Goal: Task Accomplishment & Management: Manage account settings

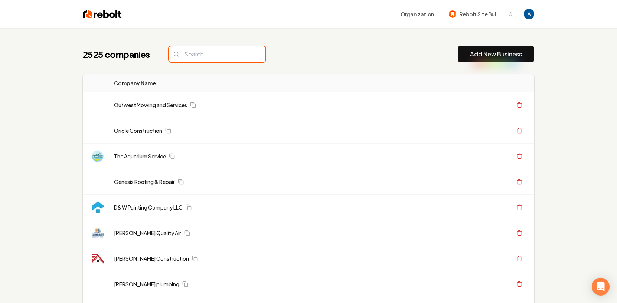
click at [203, 52] on input "search" at bounding box center [217, 54] width 97 height 16
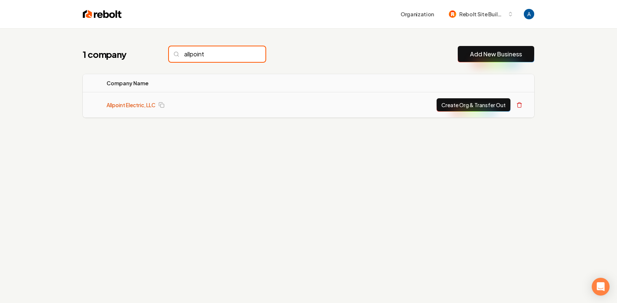
type input "allpoint"
click at [134, 105] on link "Allpoint Electric, LLC" at bounding box center [131, 104] width 49 height 7
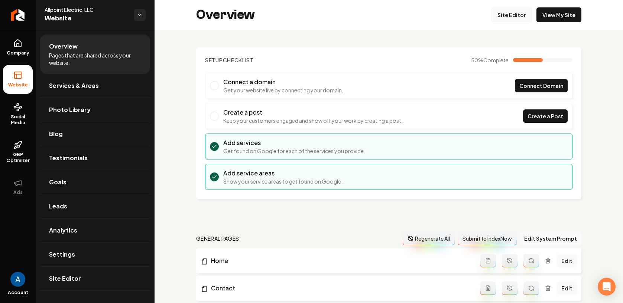
click at [500, 18] on link "Site Editor" at bounding box center [511, 14] width 41 height 15
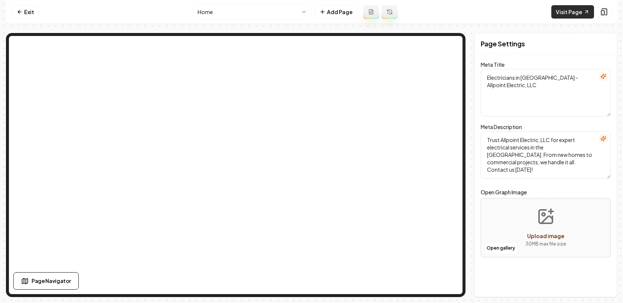
click at [570, 10] on link "Visit Page" at bounding box center [572, 11] width 43 height 13
click at [0, 0] on div "Computer Required This feature is only available on a computer. Please switch t…" at bounding box center [311, 151] width 623 height 303
click at [26, 17] on link "Exit" at bounding box center [25, 11] width 27 height 13
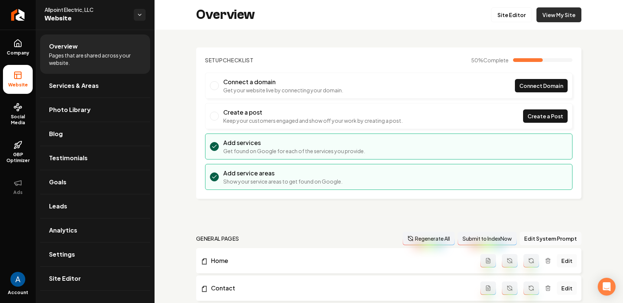
click at [560, 17] on link "View My Site" at bounding box center [558, 14] width 45 height 15
click at [564, 11] on link "View My Site" at bounding box center [558, 14] width 45 height 15
click at [69, 85] on span "Services & Areas" at bounding box center [74, 85] width 50 height 9
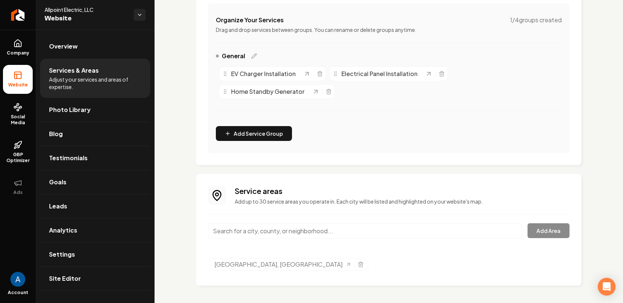
scroll to position [142, 0]
click at [261, 231] on input "Main content area" at bounding box center [364, 231] width 313 height 16
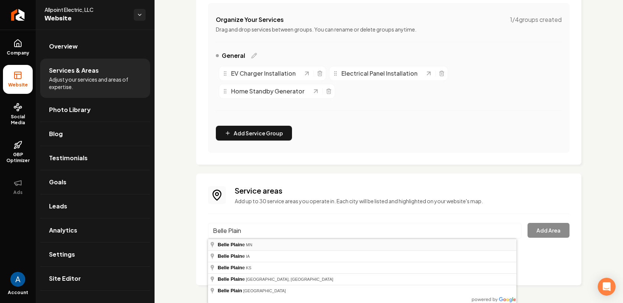
type input "Belle Plaine, MN"
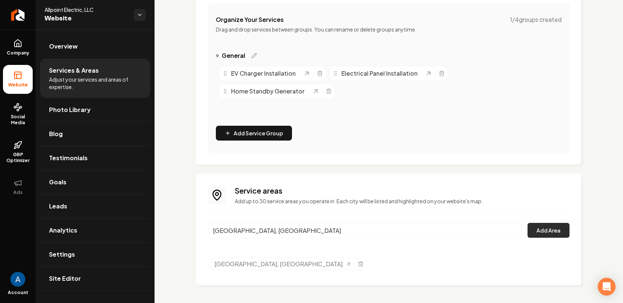
click at [537, 231] on button "Add Area" at bounding box center [548, 230] width 42 height 15
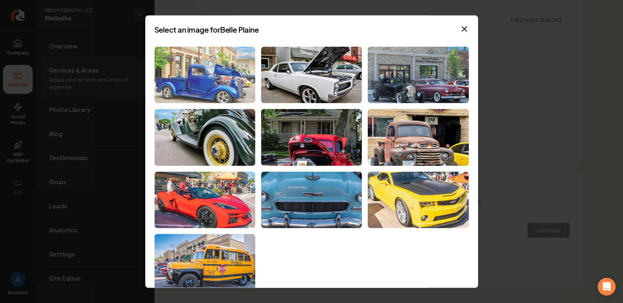
click at [189, 55] on img at bounding box center [204, 75] width 101 height 57
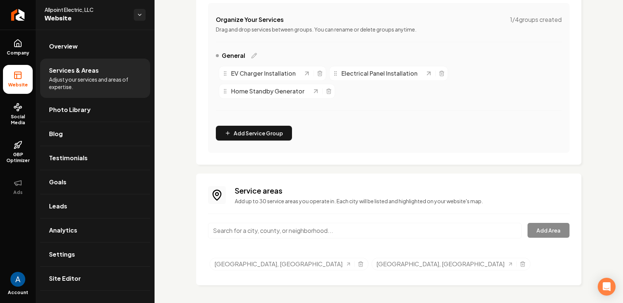
click at [285, 231] on input "Main content area" at bounding box center [364, 231] width 313 height 16
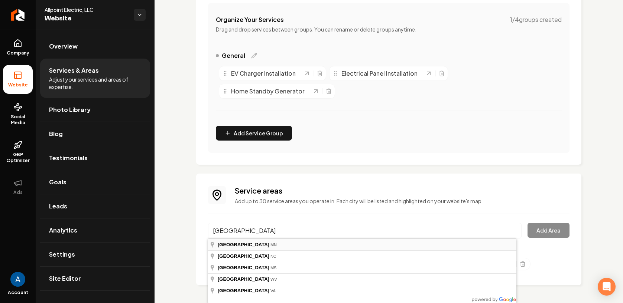
type input "Burnsville, MN"
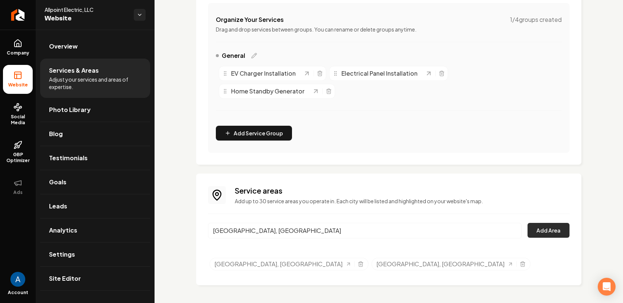
click at [538, 231] on button "Add Area" at bounding box center [548, 230] width 42 height 15
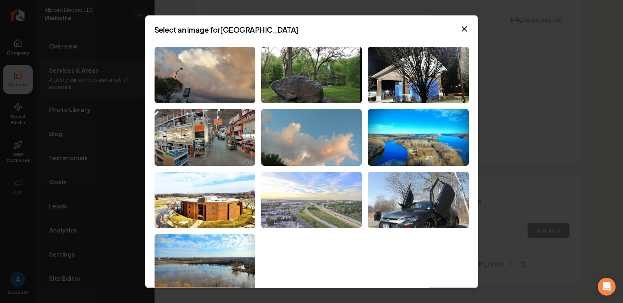
click at [318, 193] on img at bounding box center [311, 200] width 101 height 57
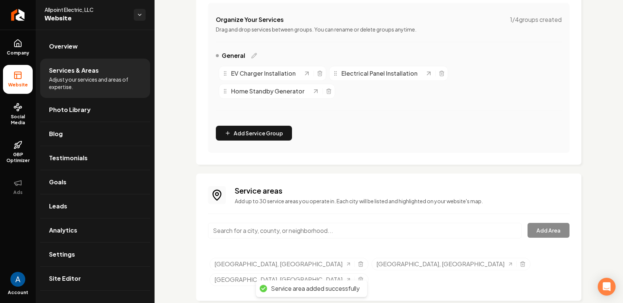
click at [291, 235] on input "Main content area" at bounding box center [364, 231] width 313 height 16
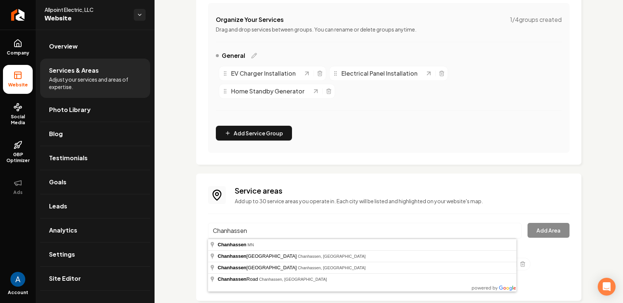
type input "Chanhassen, MN"
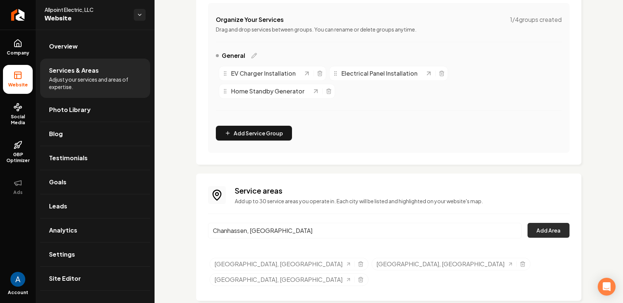
click at [533, 232] on button "Add Area" at bounding box center [548, 230] width 42 height 15
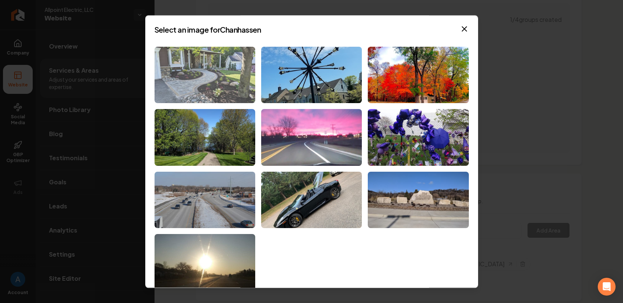
click at [206, 78] on img at bounding box center [204, 75] width 101 height 57
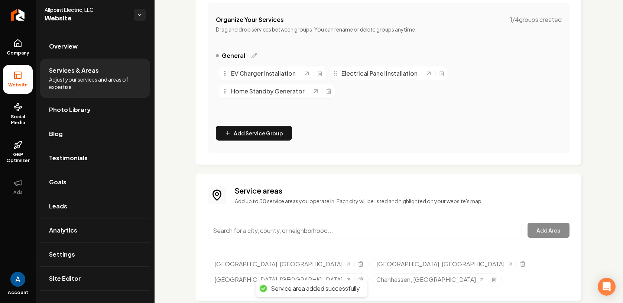
click at [263, 232] on input "Main content area" at bounding box center [364, 231] width 313 height 16
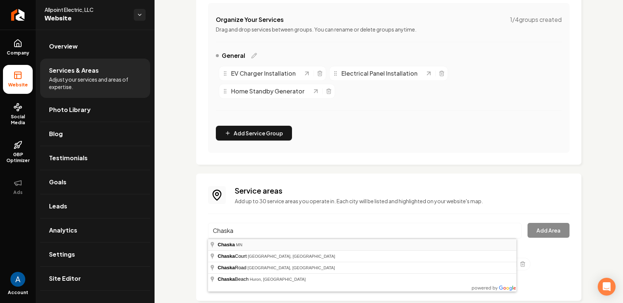
type input "Chaska, MN"
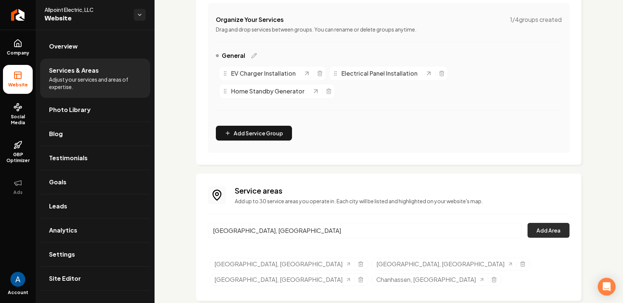
click at [552, 232] on button "Add Area" at bounding box center [548, 230] width 42 height 15
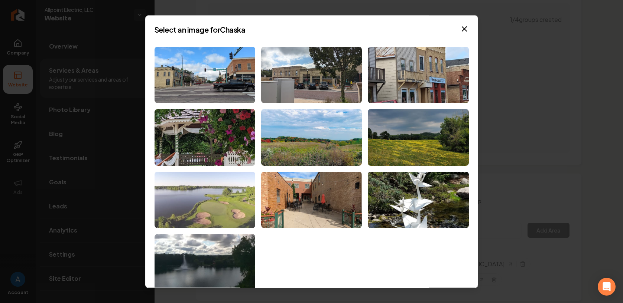
click at [211, 206] on img at bounding box center [204, 200] width 101 height 57
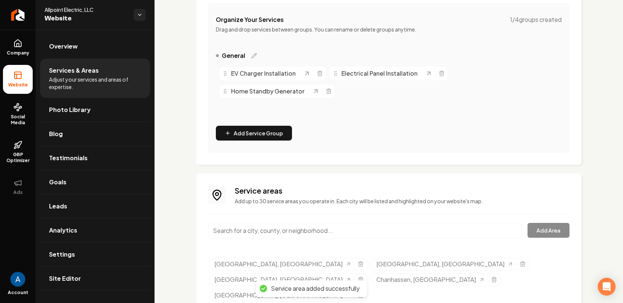
click at [276, 231] on input "Main content area" at bounding box center [364, 231] width 313 height 16
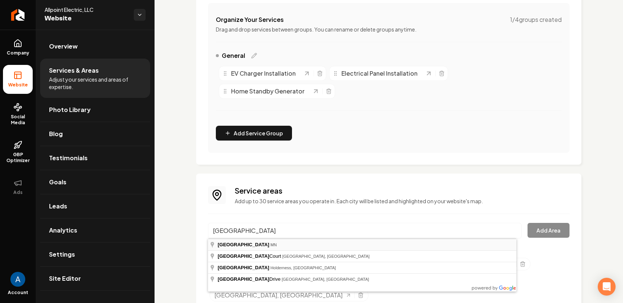
type input "Deephaven, MN"
drag, startPoint x: 268, startPoint y: 243, endPoint x: 273, endPoint y: 241, distance: 5.2
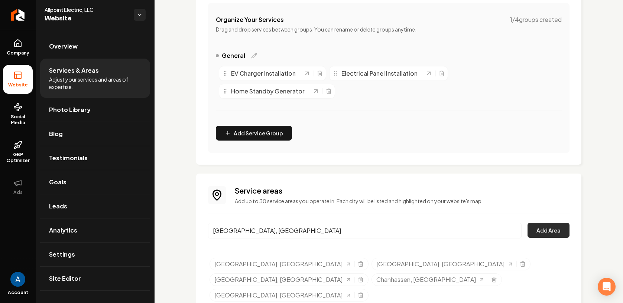
click at [542, 231] on button "Add Area" at bounding box center [548, 230] width 42 height 15
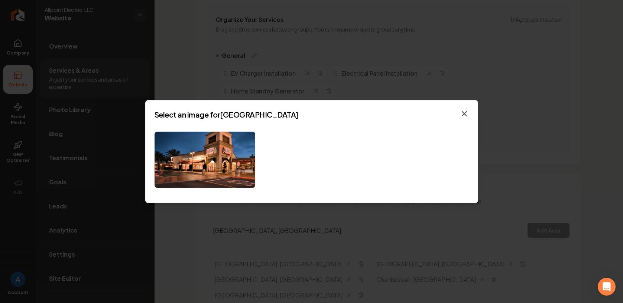
click at [465, 113] on icon "button" at bounding box center [464, 113] width 4 height 4
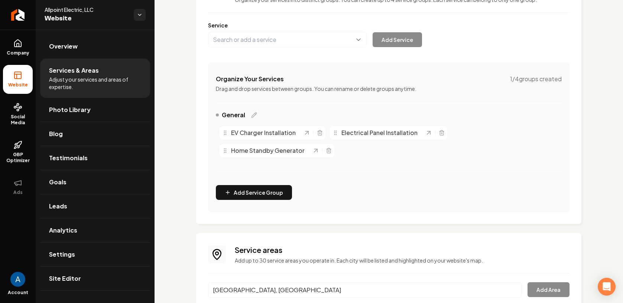
scroll to position [0, 0]
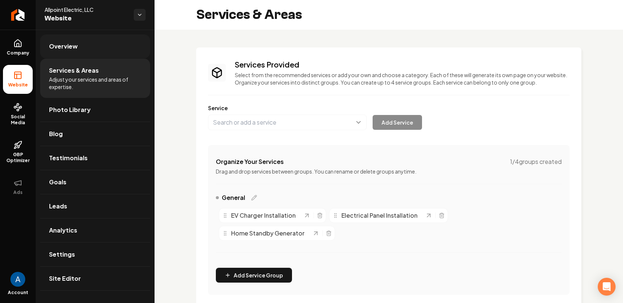
click at [60, 40] on link "Overview" at bounding box center [95, 47] width 110 height 24
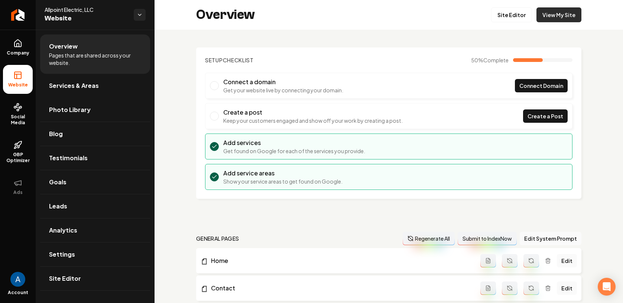
click at [554, 14] on link "View My Site" at bounding box center [558, 14] width 45 height 15
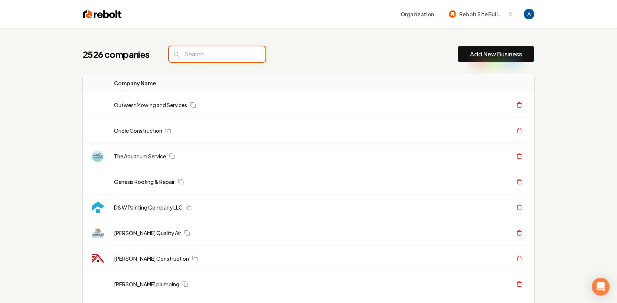
click at [199, 58] on input "search" at bounding box center [217, 54] width 97 height 16
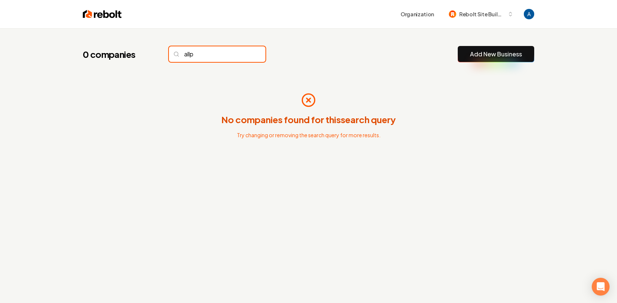
click at [205, 52] on input "allp" at bounding box center [217, 54] width 97 height 16
click at [207, 57] on input "allp" at bounding box center [217, 54] width 97 height 16
click at [206, 56] on input "allp" at bounding box center [217, 54] width 97 height 16
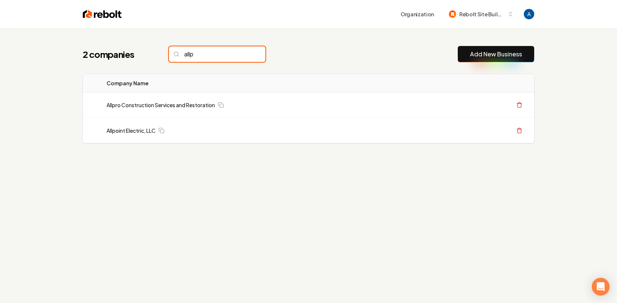
click at [199, 56] on input "allp" at bounding box center [217, 54] width 97 height 16
type input "allp"
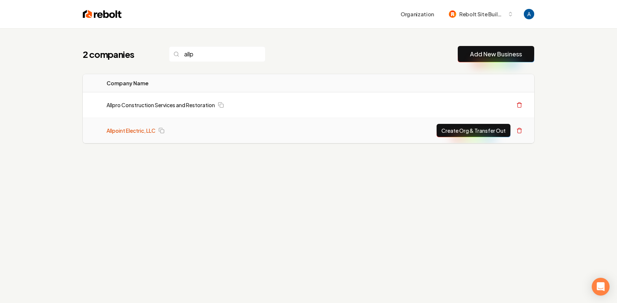
click at [134, 130] on link "Allpoint Electric, LLC" at bounding box center [131, 130] width 49 height 7
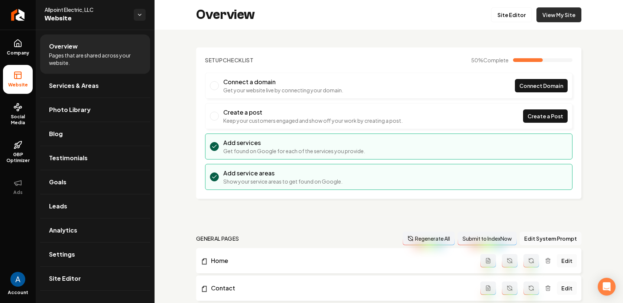
click at [555, 15] on link "View My Site" at bounding box center [558, 14] width 45 height 15
click at [499, 19] on link "Site Editor" at bounding box center [511, 14] width 41 height 15
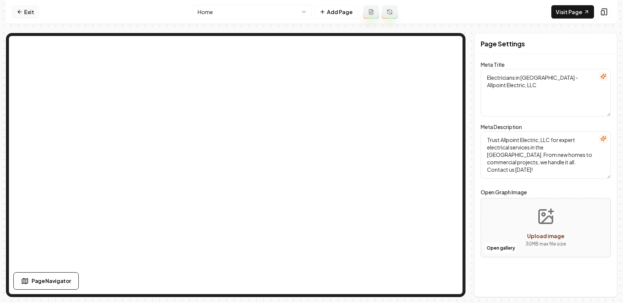
click at [24, 14] on link "Exit" at bounding box center [25, 11] width 27 height 13
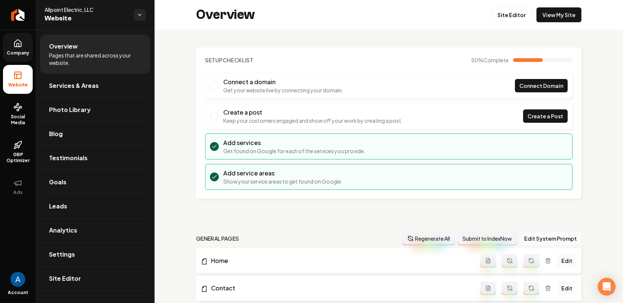
click at [19, 48] on link "Company" at bounding box center [18, 47] width 30 height 29
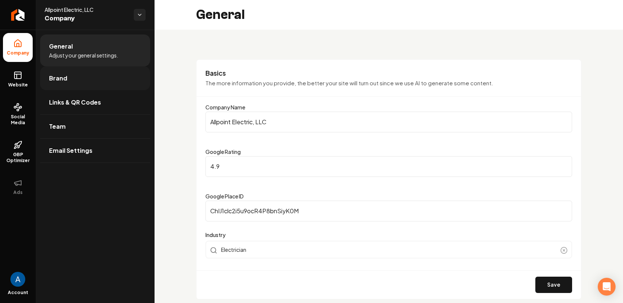
click at [61, 81] on span "Brand" at bounding box center [58, 78] width 18 height 9
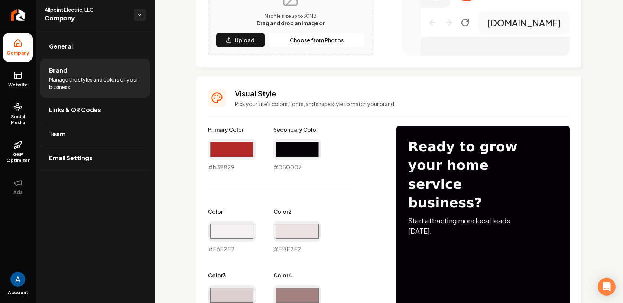
scroll to position [254, 0]
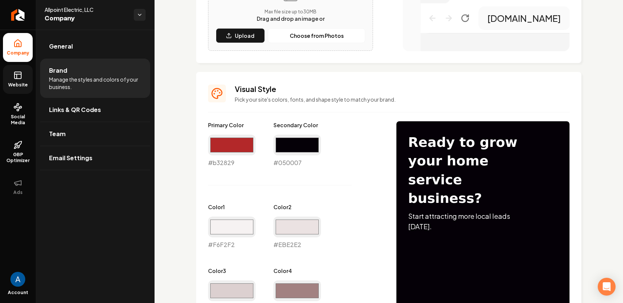
click at [25, 80] on link "Website" at bounding box center [18, 79] width 30 height 29
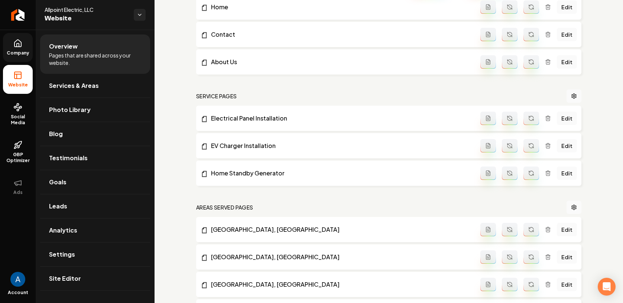
click at [17, 49] on link "Company" at bounding box center [18, 47] width 30 height 29
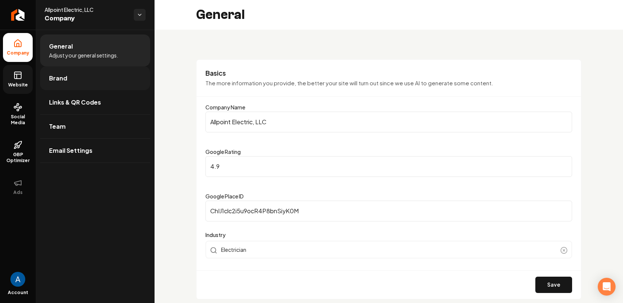
click at [58, 79] on span "Brand" at bounding box center [58, 78] width 18 height 9
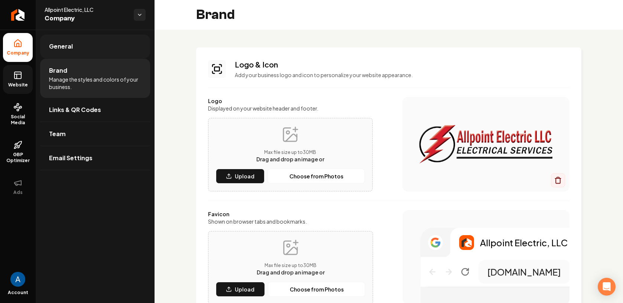
click at [57, 46] on span "General" at bounding box center [61, 46] width 24 height 9
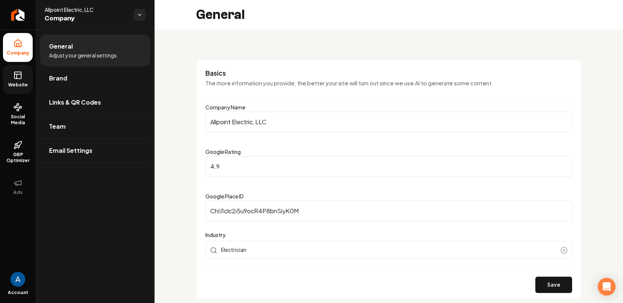
click at [14, 82] on span "Website" at bounding box center [18, 85] width 26 height 6
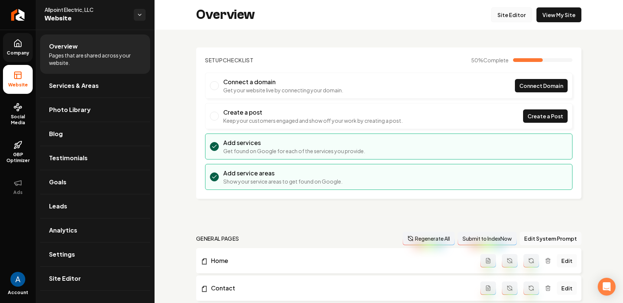
click at [498, 21] on link "Site Editor" at bounding box center [511, 14] width 41 height 15
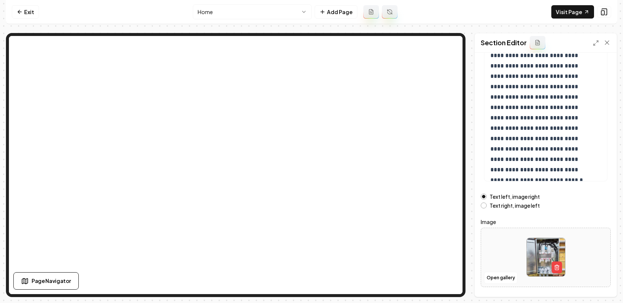
scroll to position [80, 0]
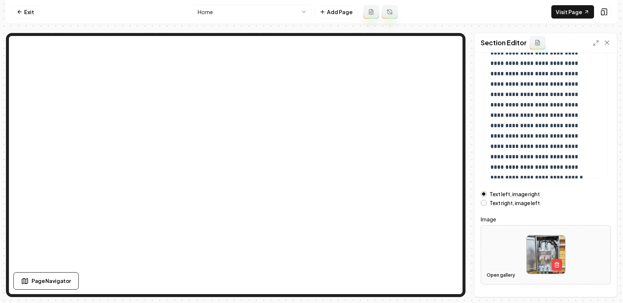
click at [497, 275] on button "Open gallery" at bounding box center [500, 276] width 33 height 12
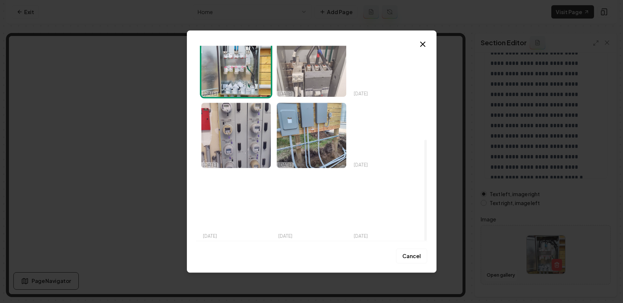
scroll to position [182, 0]
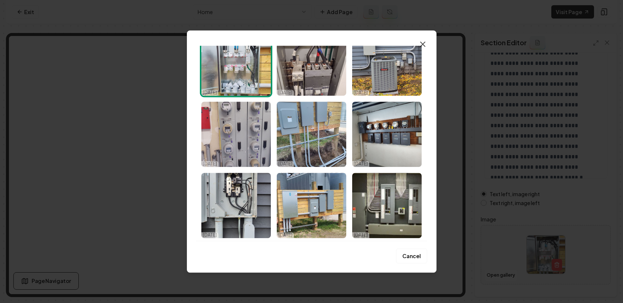
click at [419, 44] on icon "button" at bounding box center [422, 44] width 9 height 9
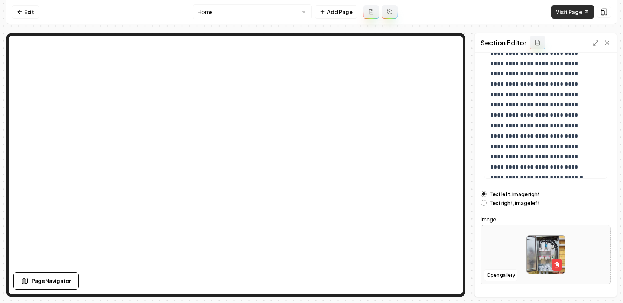
click at [567, 15] on link "Visit Page" at bounding box center [572, 11] width 43 height 13
click at [12, 16] on link "Exit" at bounding box center [25, 11] width 27 height 13
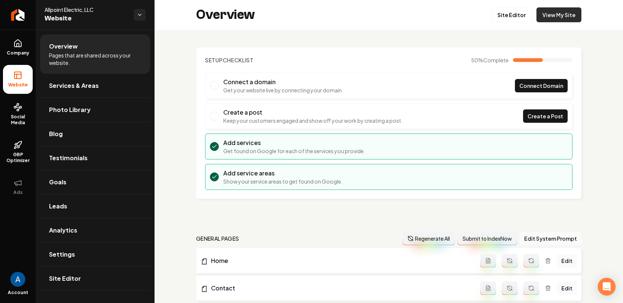
click at [559, 16] on link "View My Site" at bounding box center [558, 14] width 45 height 15
click at [17, 15] on icon "Return to dashboard" at bounding box center [17, 15] width 7 height 0
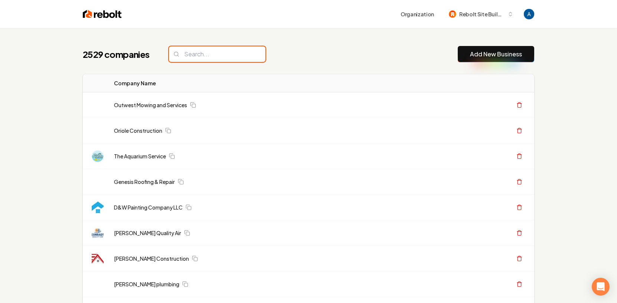
click at [199, 53] on input "search" at bounding box center [217, 54] width 97 height 16
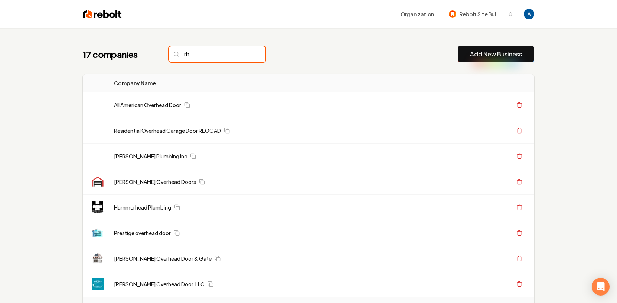
type input "r"
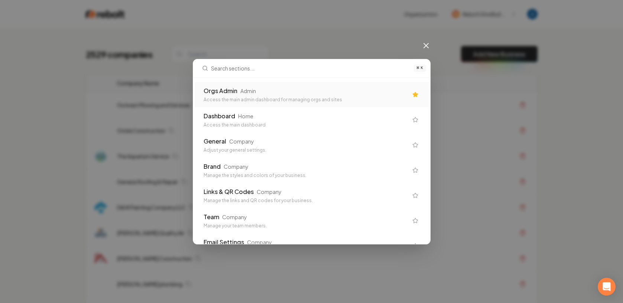
click at [235, 98] on div "Access the main admin dashboard for managing orgs and sites" at bounding box center [305, 100] width 204 height 6
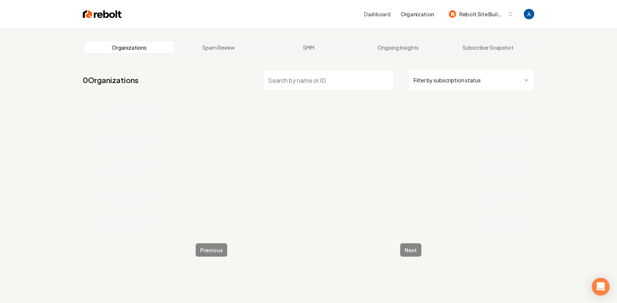
click at [201, 51] on link "Spam Review" at bounding box center [219, 48] width 90 height 12
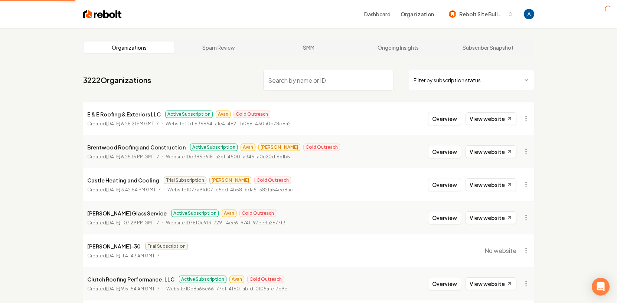
click at [282, 77] on input "search" at bounding box center [328, 80] width 131 height 21
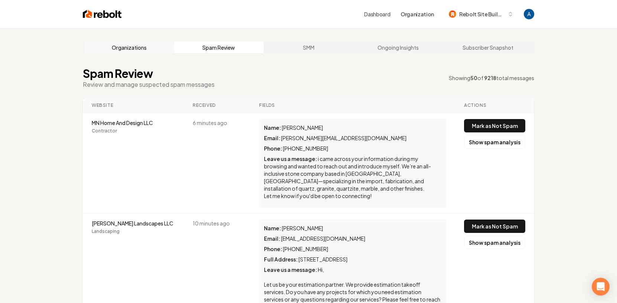
click at [137, 52] on link "Organizations" at bounding box center [129, 48] width 90 height 12
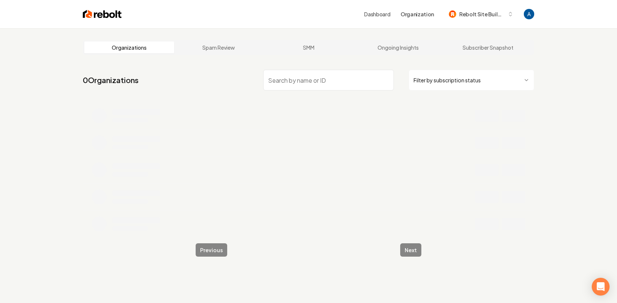
click at [319, 86] on input "search" at bounding box center [328, 80] width 131 height 21
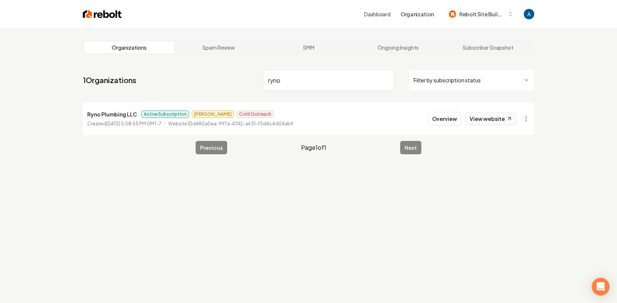
type input "ryno"
click at [502, 120] on link "View website" at bounding box center [491, 119] width 51 height 13
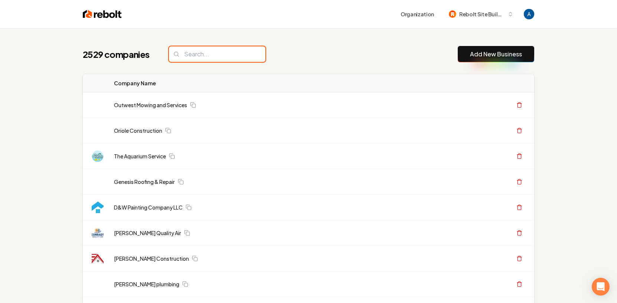
click at [191, 53] on input "search" at bounding box center [217, 54] width 97 height 16
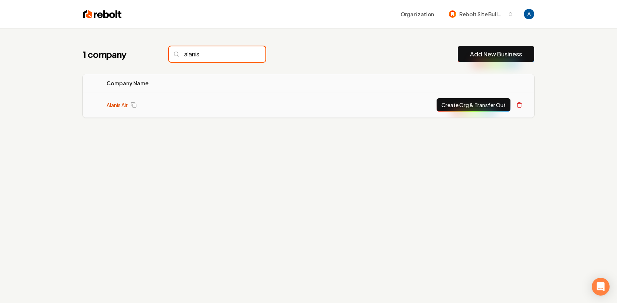
type input "alanis"
click at [115, 107] on link "Alanis Air" at bounding box center [117, 104] width 21 height 7
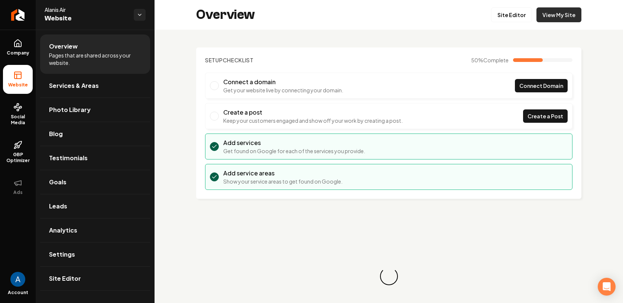
click at [557, 18] on link "View My Site" at bounding box center [558, 14] width 45 height 15
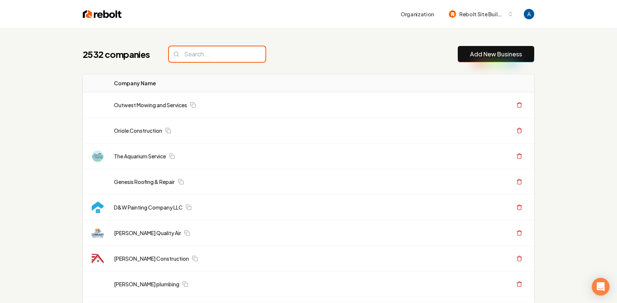
click at [189, 53] on input "search" at bounding box center [217, 54] width 97 height 16
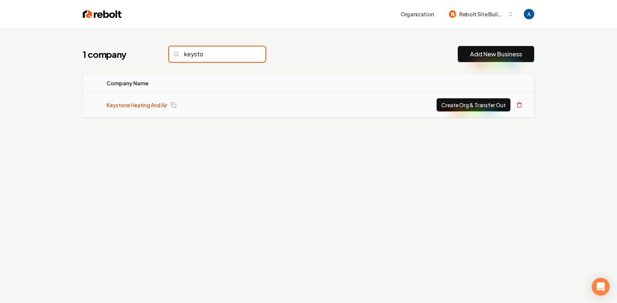
type input "keysto"
click at [138, 105] on link "Keystone Heating And Air" at bounding box center [137, 104] width 61 height 7
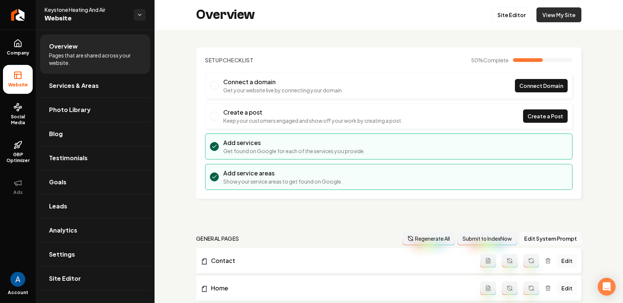
click at [562, 16] on link "View My Site" at bounding box center [558, 14] width 45 height 15
click at [87, 82] on span "Services & Areas" at bounding box center [74, 85] width 50 height 9
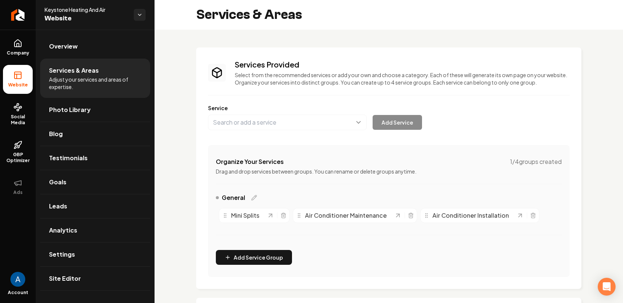
click at [249, 122] on button "Main content area" at bounding box center [287, 123] width 159 height 16
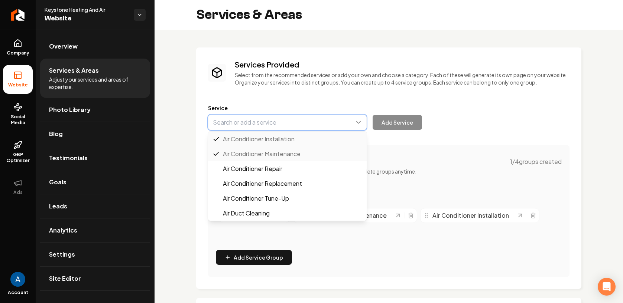
click at [238, 127] on button "Main content area" at bounding box center [287, 123] width 159 height 16
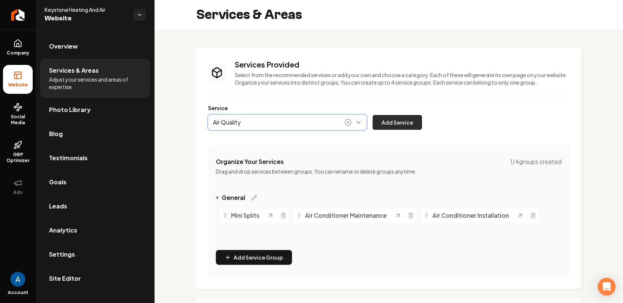
type input "Air Quality"
click at [405, 126] on button "Add Service" at bounding box center [396, 122] width 49 height 15
click at [274, 126] on button "Main content area" at bounding box center [287, 123] width 159 height 16
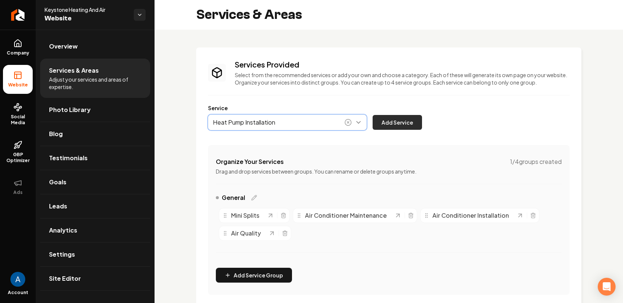
type input "Heat Pump Installation"
click at [392, 125] on button "Add Service" at bounding box center [396, 122] width 49 height 15
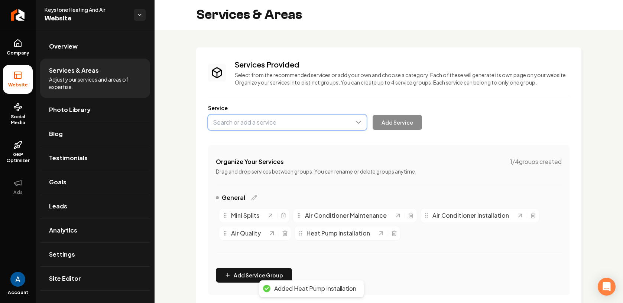
click at [247, 122] on button "Main content area" at bounding box center [287, 123] width 159 height 16
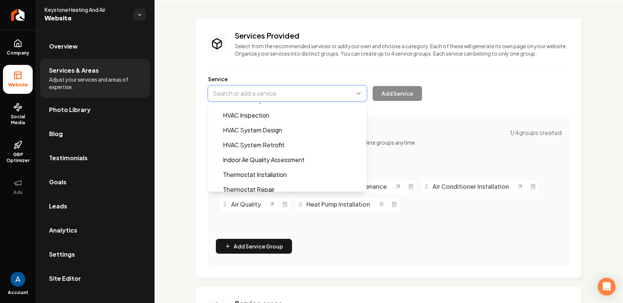
scroll to position [589, 0]
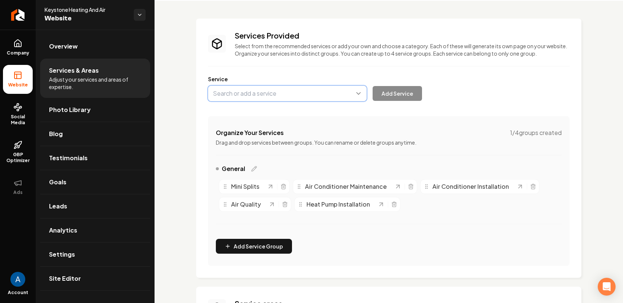
click at [284, 95] on button "Main content area" at bounding box center [287, 94] width 159 height 16
click at [80, 50] on link "Overview" at bounding box center [95, 47] width 110 height 24
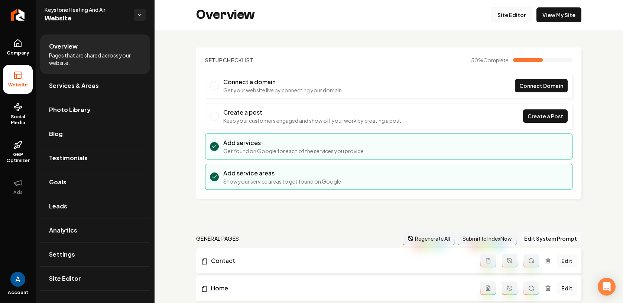
click at [511, 19] on link "Site Editor" at bounding box center [511, 14] width 41 height 15
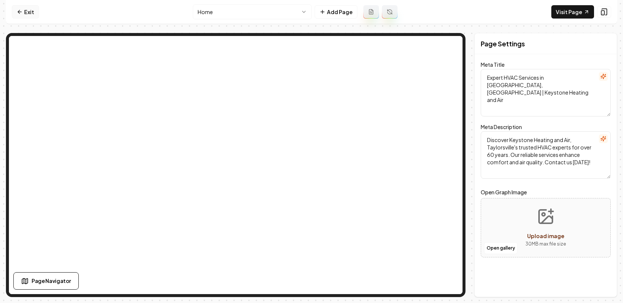
click at [20, 12] on icon at bounding box center [20, 12] width 6 height 6
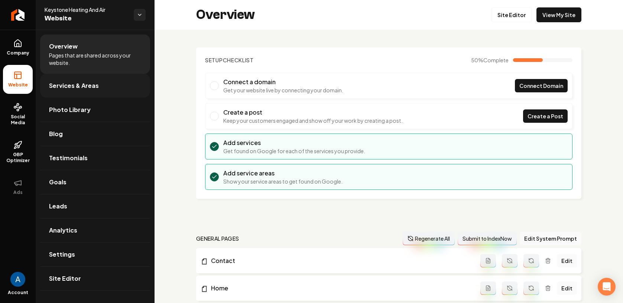
click at [63, 92] on link "Services & Areas" at bounding box center [95, 86] width 110 height 24
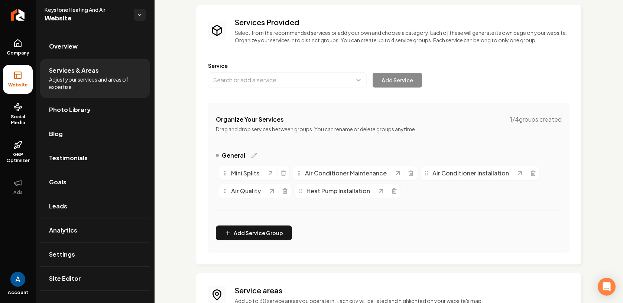
scroll to position [142, 0]
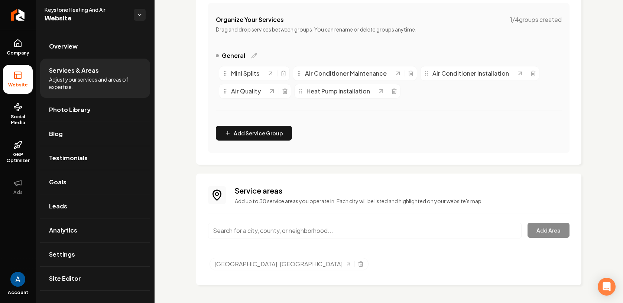
click at [273, 227] on input "Main content area" at bounding box center [364, 231] width 313 height 16
click at [267, 234] on input "Taylorsville, NC" at bounding box center [364, 231] width 313 height 16
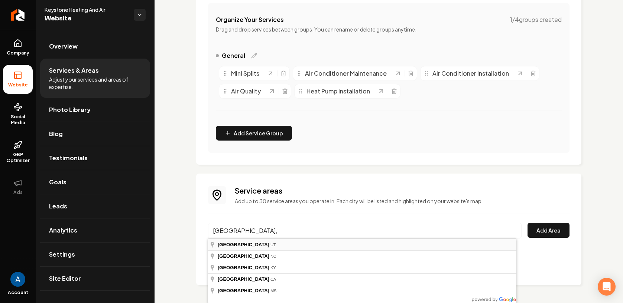
type input "Taylorsville, UT"
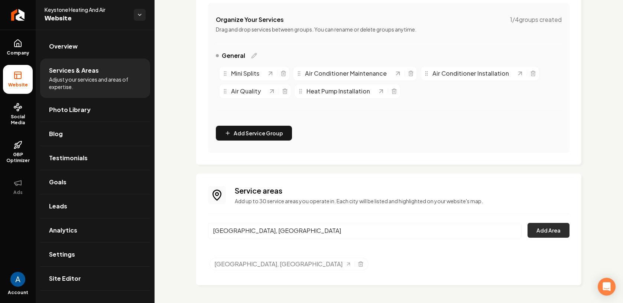
click at [538, 231] on button "Add Area" at bounding box center [548, 230] width 42 height 15
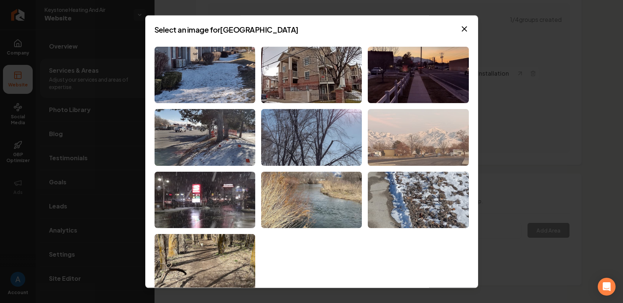
click at [413, 139] on img at bounding box center [418, 137] width 101 height 57
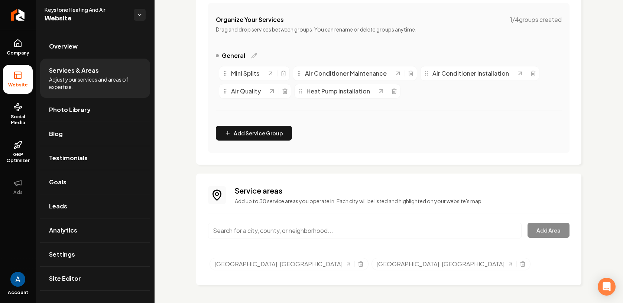
click at [289, 234] on input "Main content area" at bounding box center [364, 231] width 313 height 16
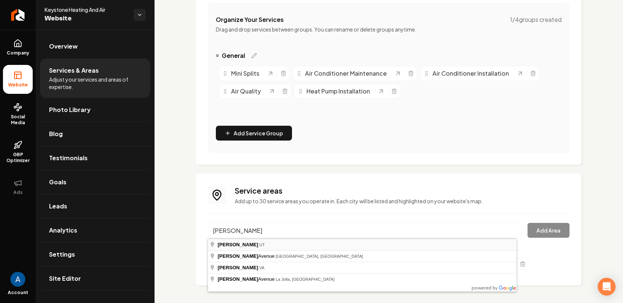
type input "Draper, UT"
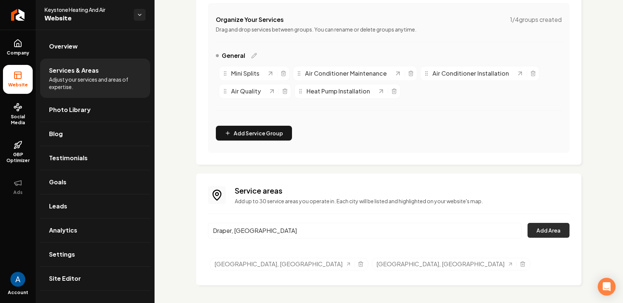
click at [529, 231] on button "Add Area" at bounding box center [548, 230] width 42 height 15
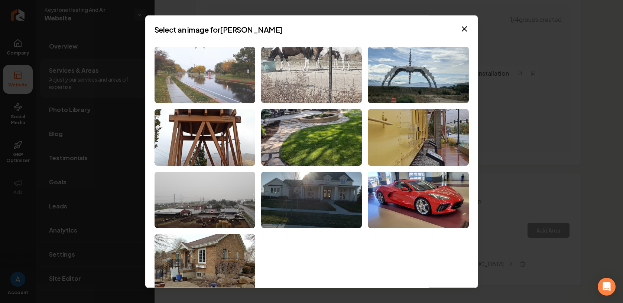
click at [200, 82] on img at bounding box center [204, 75] width 101 height 57
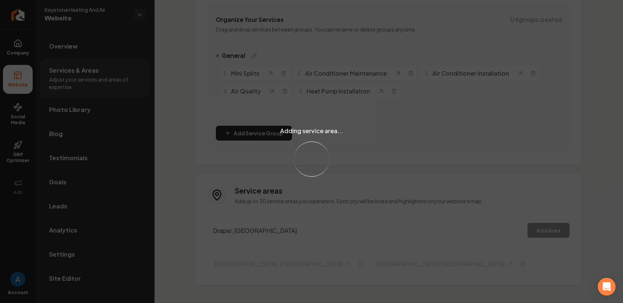
click at [274, 236] on div "Adding service area... Loading..." at bounding box center [311, 151] width 623 height 303
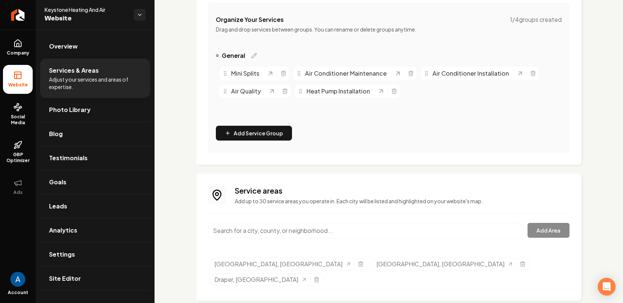
click at [302, 235] on input "Main content area" at bounding box center [364, 231] width 313 height 16
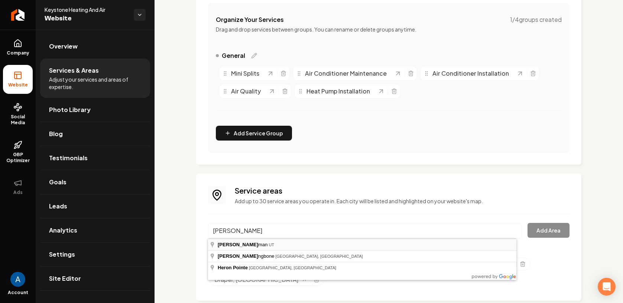
type input "Herriman, UT"
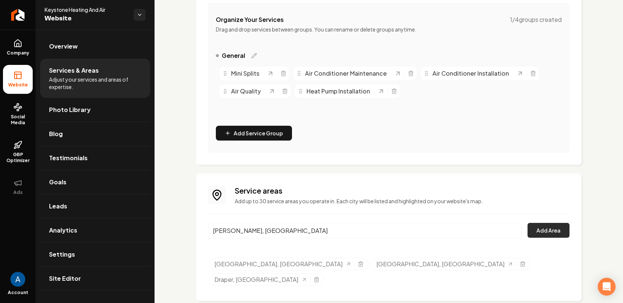
click at [541, 233] on button "Add Area" at bounding box center [548, 230] width 42 height 15
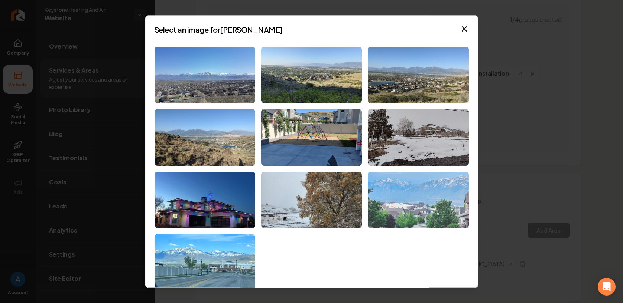
click at [421, 199] on img at bounding box center [418, 200] width 101 height 57
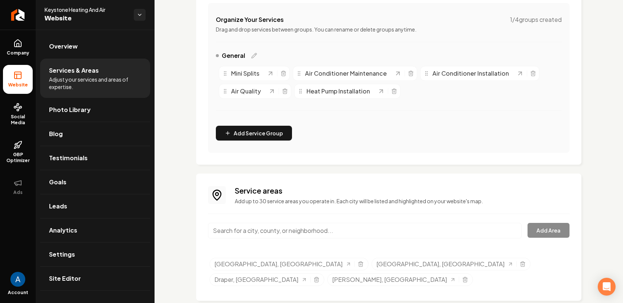
click at [15, 79] on rect at bounding box center [17, 75] width 7 height 7
click at [60, 52] on link "Overview" at bounding box center [95, 47] width 110 height 24
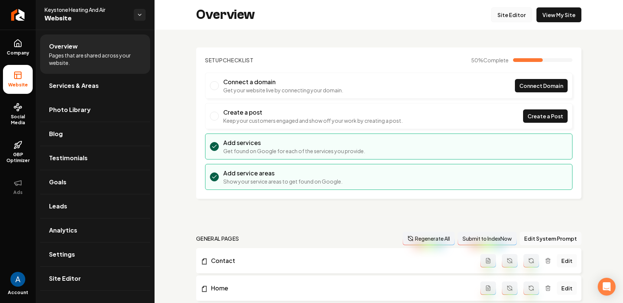
click at [506, 20] on link "Site Editor" at bounding box center [511, 14] width 41 height 15
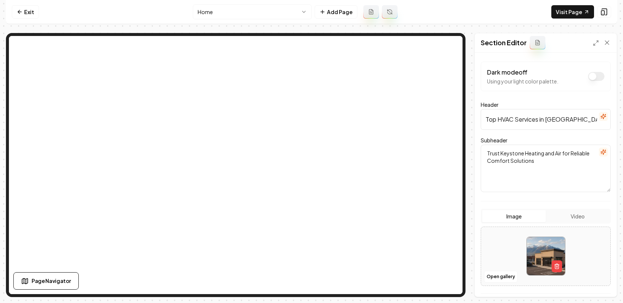
click at [493, 270] on div at bounding box center [545, 256] width 129 height 51
click at [490, 276] on button "Open gallery" at bounding box center [500, 277] width 33 height 12
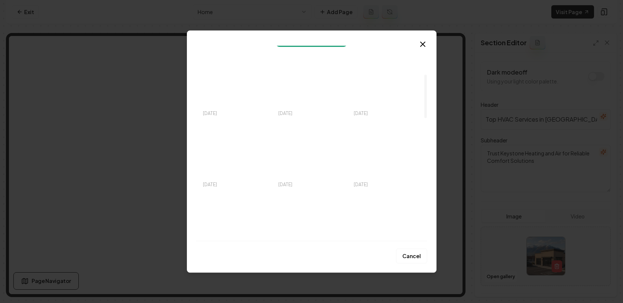
scroll to position [187, 0]
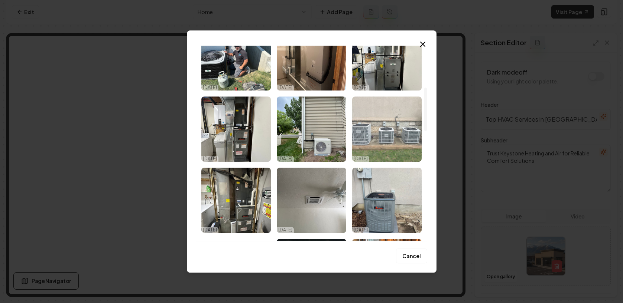
click at [385, 139] on img "Select image image_68dd5fb35c7cd75eb8329a49.jpeg" at bounding box center [386, 129] width 69 height 65
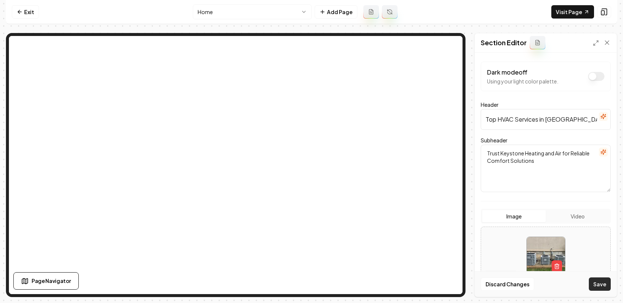
click at [602, 284] on button "Save" at bounding box center [600, 284] width 22 height 13
click at [496, 272] on button "Open gallery" at bounding box center [500, 277] width 33 height 12
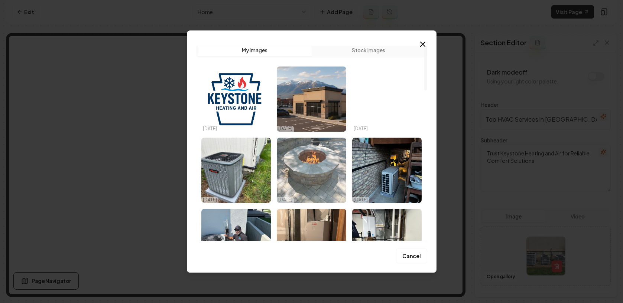
scroll to position [10, 0]
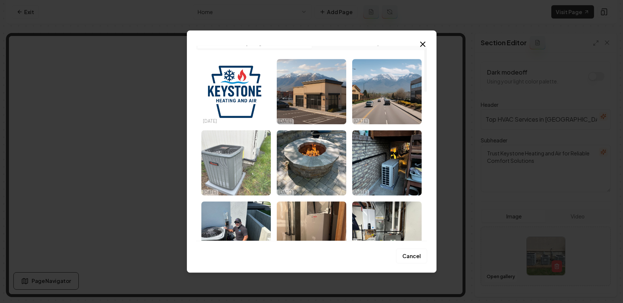
click at [229, 162] on img "Select image image_68dd5fb55c7cd75eb832a74c.jpeg" at bounding box center [235, 162] width 69 height 65
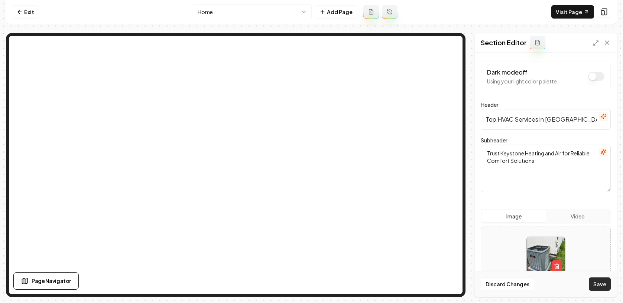
click at [599, 282] on button "Save" at bounding box center [600, 284] width 22 height 13
click at [501, 272] on button "Open gallery" at bounding box center [500, 277] width 33 height 12
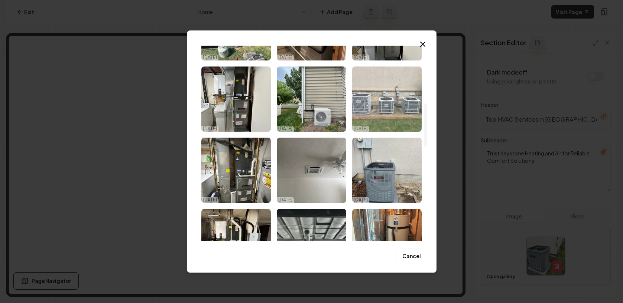
scroll to position [214, 0]
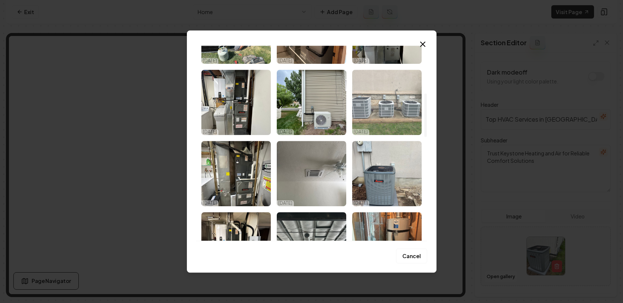
click at [390, 113] on img "Select image image_68dd5fb35c7cd75eb8329a49.jpeg" at bounding box center [386, 102] width 69 height 65
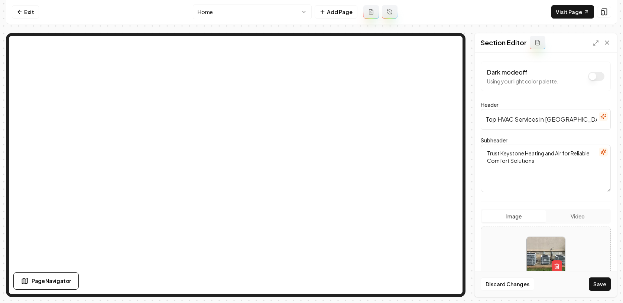
click at [601, 283] on button "Save" at bounding box center [600, 284] width 22 height 13
click at [26, 7] on link "Exit" at bounding box center [25, 11] width 27 height 13
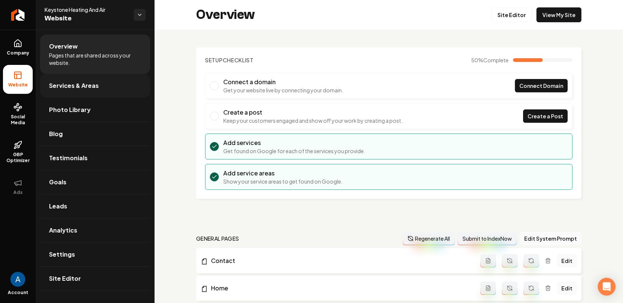
click at [92, 89] on span "Services & Areas" at bounding box center [74, 85] width 50 height 9
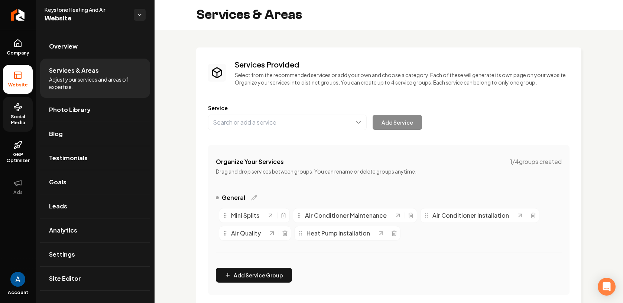
click at [18, 118] on span "Social Media" at bounding box center [18, 120] width 30 height 12
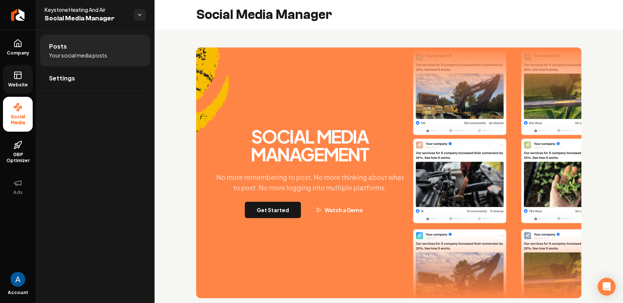
click at [20, 85] on span "Website" at bounding box center [18, 85] width 26 height 6
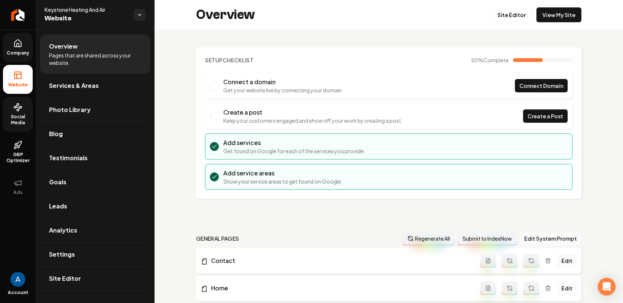
click at [14, 54] on span "Company" at bounding box center [18, 53] width 29 height 6
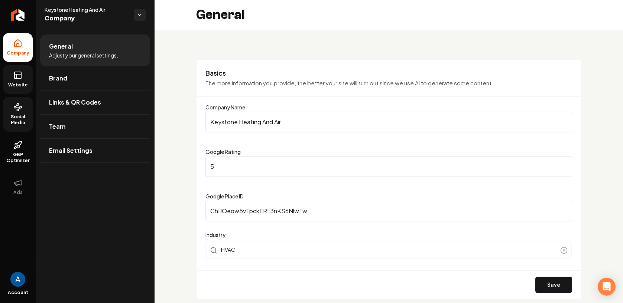
click at [22, 118] on span "Social Media" at bounding box center [18, 120] width 30 height 12
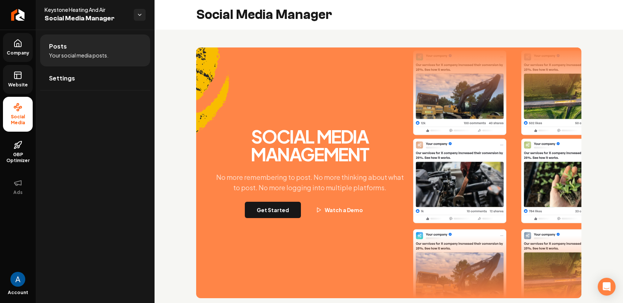
click at [16, 85] on span "Website" at bounding box center [18, 85] width 26 height 6
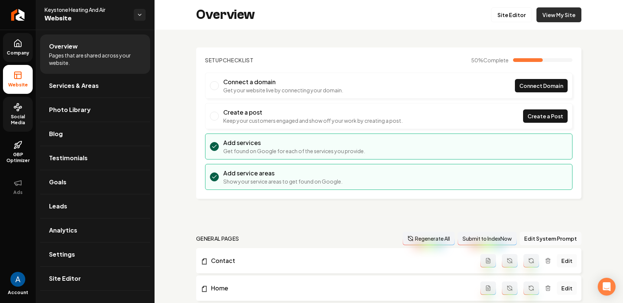
click at [554, 18] on link "View My Site" at bounding box center [558, 14] width 45 height 15
click at [499, 17] on link "Site Editor" at bounding box center [511, 14] width 41 height 15
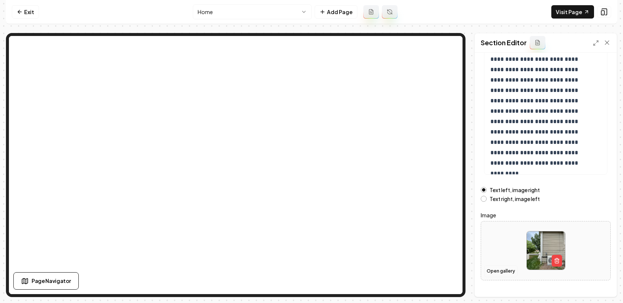
scroll to position [98, 0]
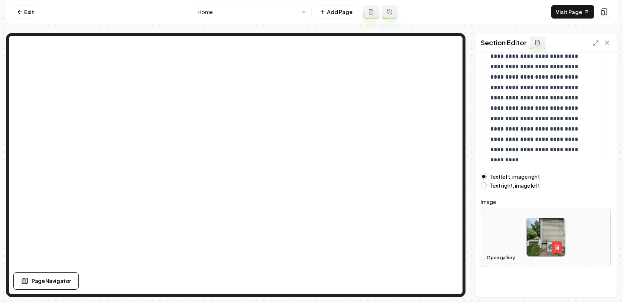
click at [500, 258] on button "Open gallery" at bounding box center [500, 258] width 33 height 12
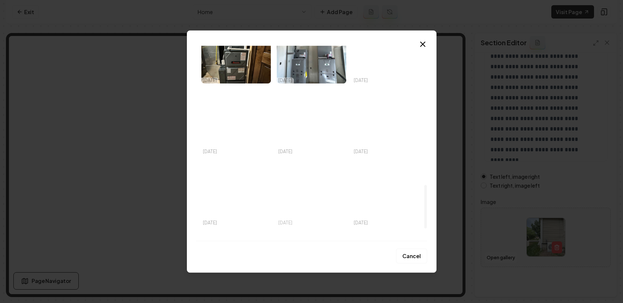
scroll to position [625, 0]
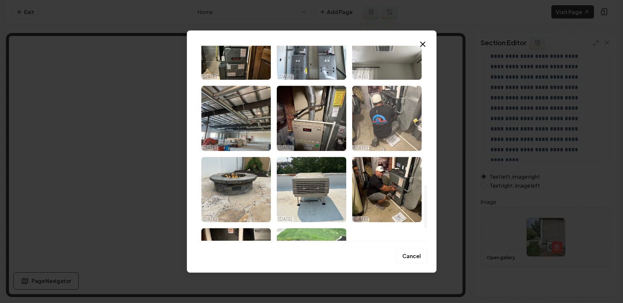
click at [387, 118] on img "Select image image_68dd5fb15c7cd75eb8329066.jpeg" at bounding box center [386, 118] width 69 height 65
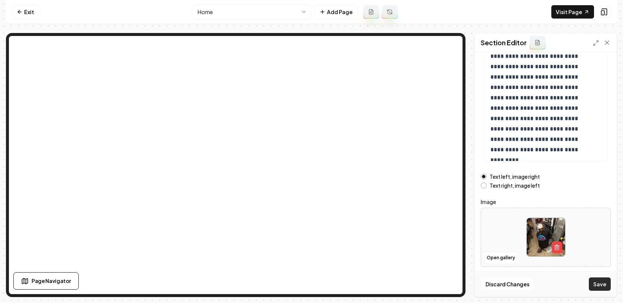
click at [607, 283] on button "Save" at bounding box center [600, 284] width 22 height 13
click at [21, 16] on link "Exit" at bounding box center [25, 11] width 27 height 13
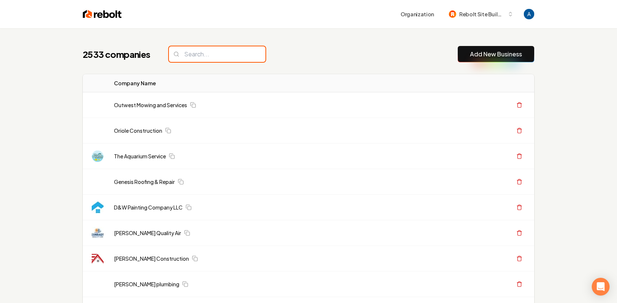
click at [216, 54] on input "search" at bounding box center [217, 54] width 97 height 16
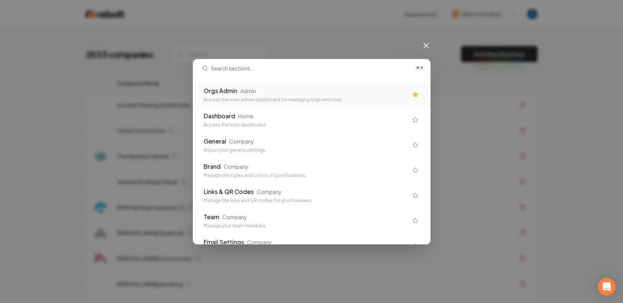
click at [246, 105] on div "Orgs Admin Admin Access the main admin dashboard for managing orgs and sites" at bounding box center [312, 94] width 234 height 25
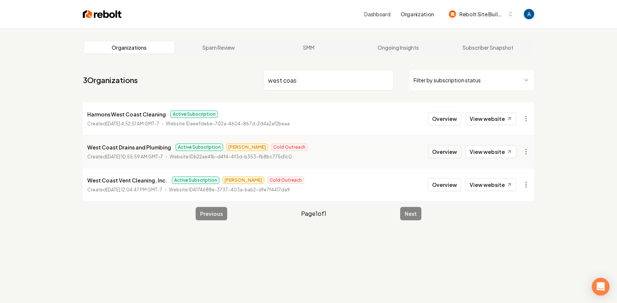
type input "west coas"
click at [437, 153] on button "Overview" at bounding box center [444, 151] width 33 height 13
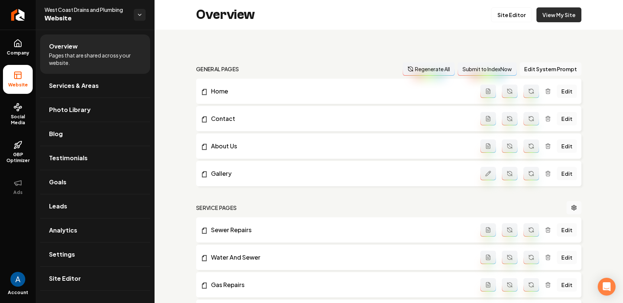
click at [556, 20] on link "View My Site" at bounding box center [558, 14] width 45 height 15
click at [60, 206] on span "Leads" at bounding box center [58, 206] width 18 height 9
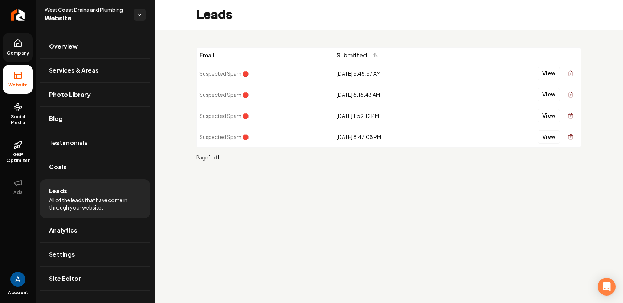
click at [19, 47] on icon at bounding box center [17, 43] width 7 height 7
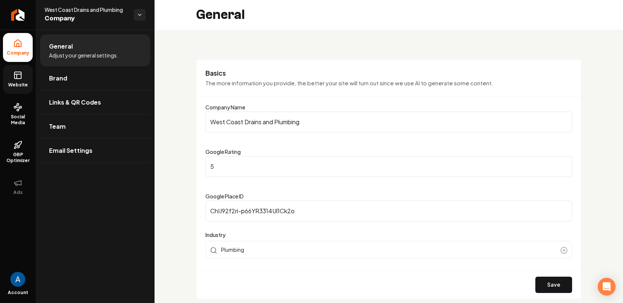
click at [23, 73] on link "Website" at bounding box center [18, 79] width 30 height 29
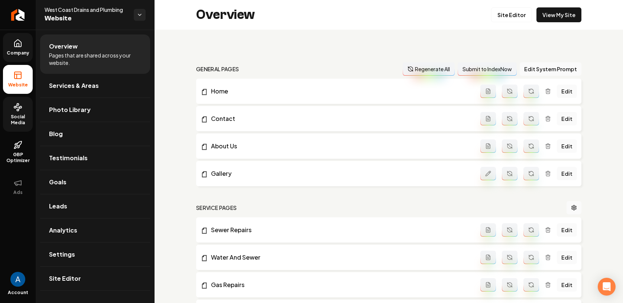
click at [23, 119] on span "Social Media" at bounding box center [18, 120] width 30 height 12
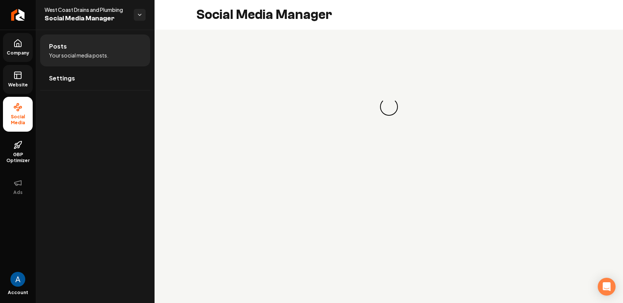
click at [19, 75] on icon at bounding box center [17, 75] width 9 height 9
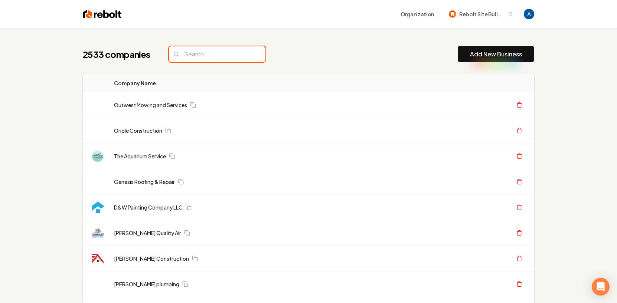
click at [210, 52] on input "search" at bounding box center [217, 54] width 97 height 16
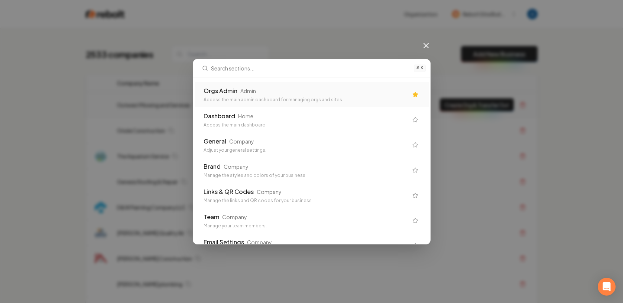
click at [245, 96] on div "Orgs Admin Admin Access the main admin dashboard for managing orgs and sites" at bounding box center [305, 95] width 204 height 16
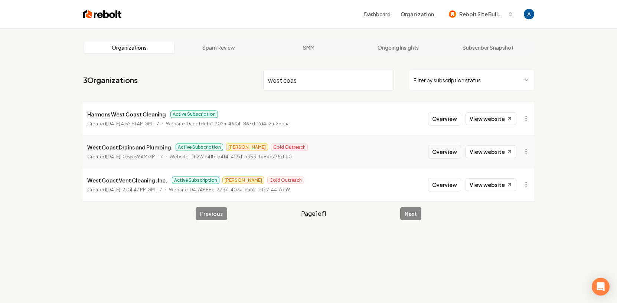
type input "west coas"
click at [441, 153] on button "Overview" at bounding box center [444, 151] width 33 height 13
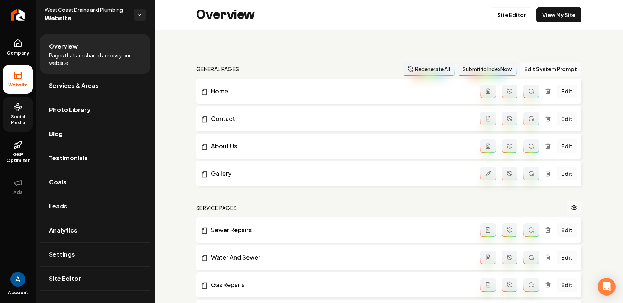
click at [13, 113] on link "Social Media" at bounding box center [18, 114] width 30 height 35
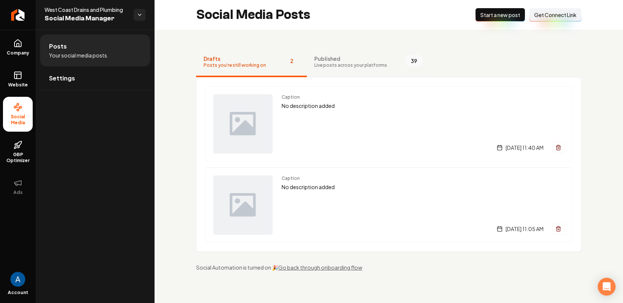
click at [337, 66] on span "Live posts across your platforms" at bounding box center [350, 65] width 73 height 6
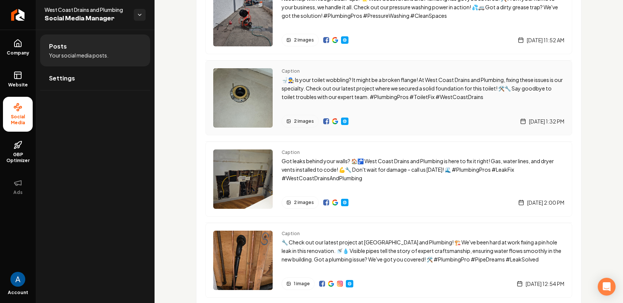
scroll to position [81, 0]
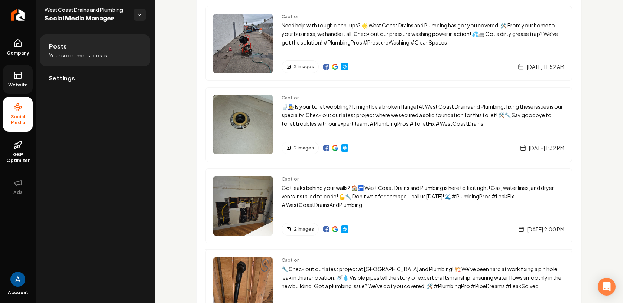
click at [21, 84] on span "Website" at bounding box center [18, 85] width 26 height 6
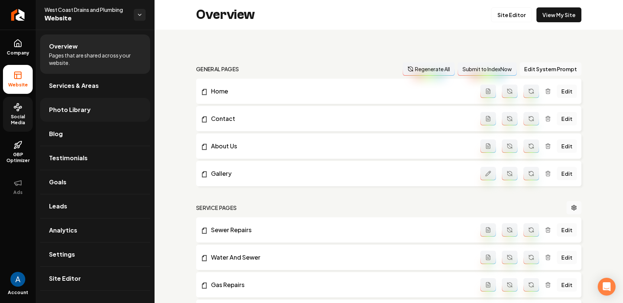
click at [74, 114] on span "Photo Library" at bounding box center [70, 109] width 42 height 9
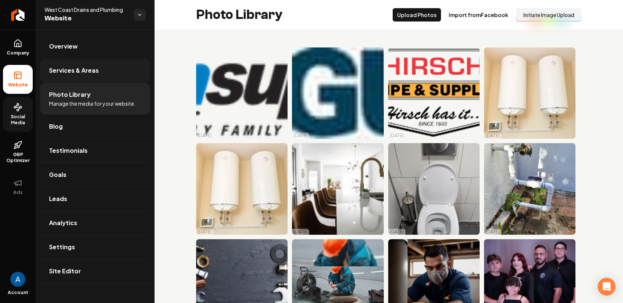
click at [72, 76] on link "Services & Areas" at bounding box center [95, 71] width 110 height 24
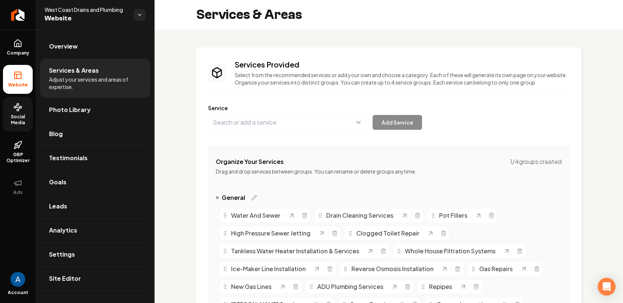
click at [16, 117] on span "Social Media" at bounding box center [18, 120] width 30 height 12
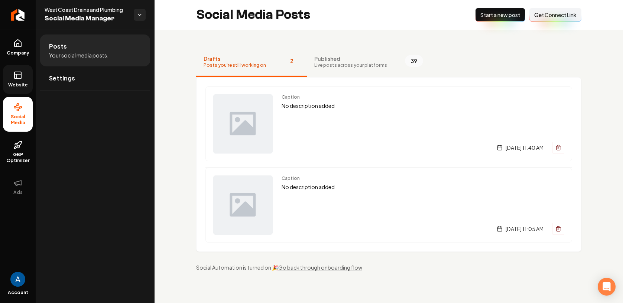
click at [550, 15] on span "Get Connect Link" at bounding box center [555, 14] width 42 height 7
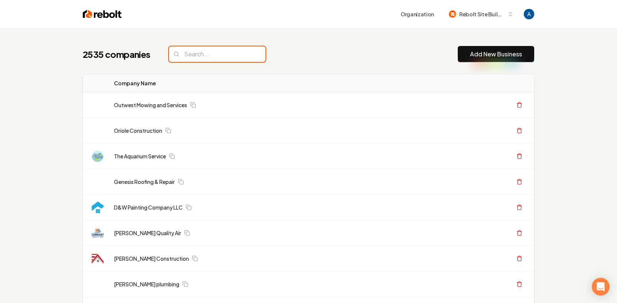
click at [214, 59] on input "search" at bounding box center [217, 54] width 97 height 16
click at [324, 55] on div "2535 companies Add New Business" at bounding box center [309, 54] width 452 height 16
click at [225, 58] on input "search" at bounding box center [217, 54] width 97 height 16
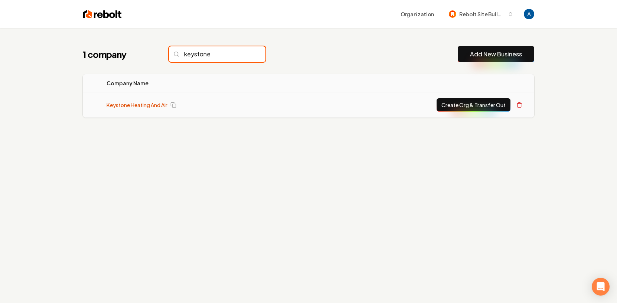
type input "keystone"
click at [149, 104] on link "Keystone Heating And Air" at bounding box center [137, 104] width 61 height 7
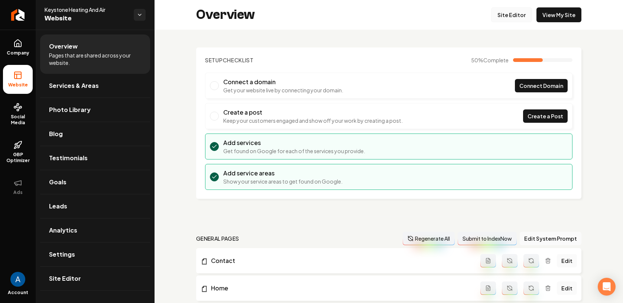
click at [506, 13] on link "Site Editor" at bounding box center [511, 14] width 41 height 15
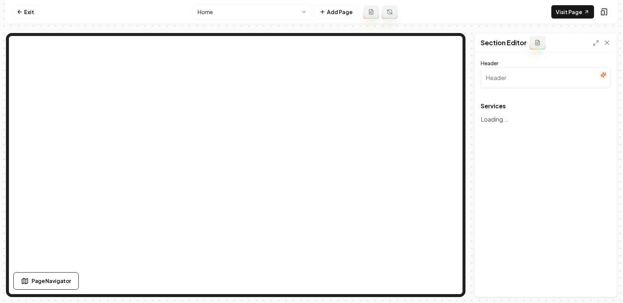
type input "Our Expert HVAC Services"
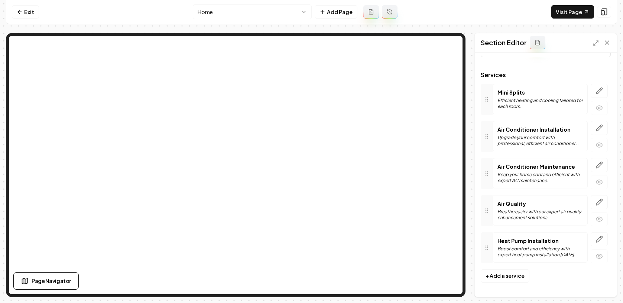
scroll to position [32, 0]
click at [596, 240] on icon "button" at bounding box center [599, 238] width 6 height 6
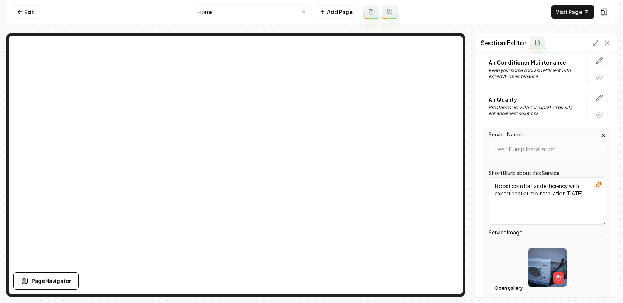
scroll to position [153, 0]
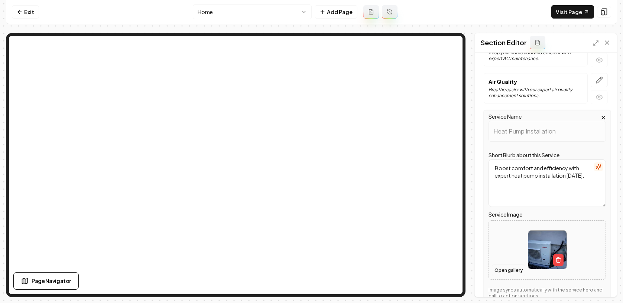
click at [496, 270] on button "Open gallery" at bounding box center [508, 271] width 33 height 12
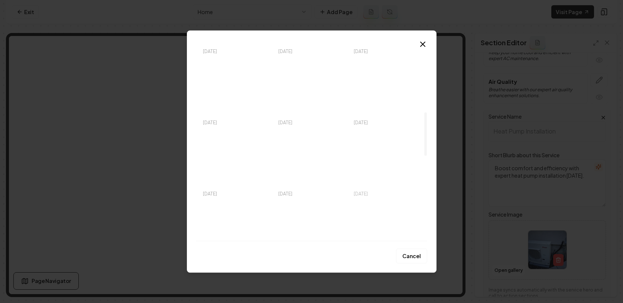
scroll to position [303, 0]
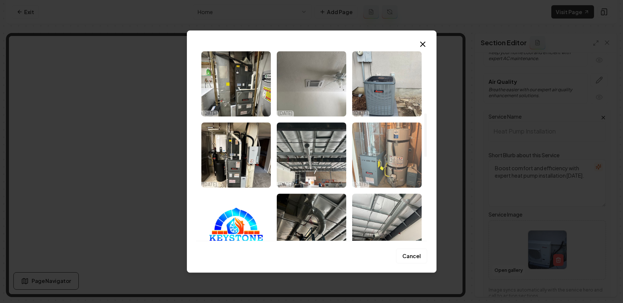
click at [387, 146] on img "Select image image_68dd5fb15c7cd75eb8328de5.jpeg" at bounding box center [386, 155] width 69 height 65
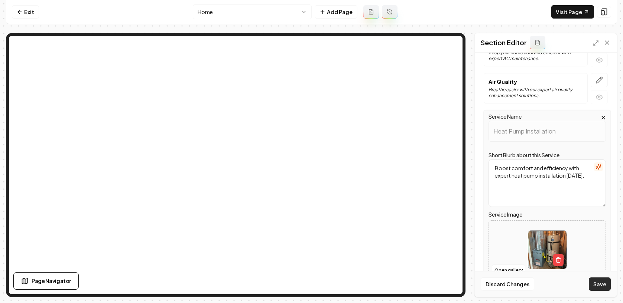
click at [593, 281] on button "Save" at bounding box center [600, 284] width 22 height 13
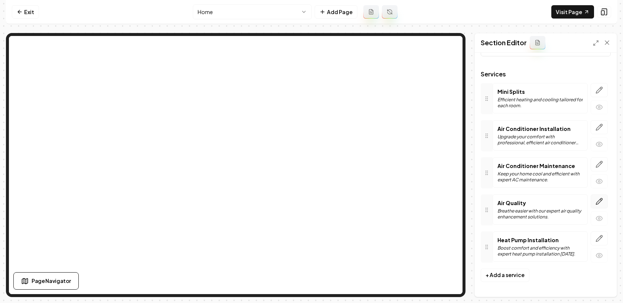
click at [590, 198] on button "button" at bounding box center [598, 202] width 17 height 14
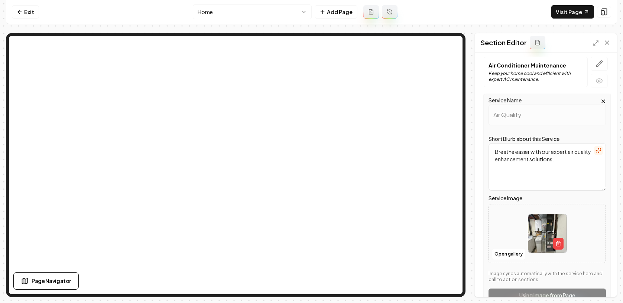
scroll to position [157, 0]
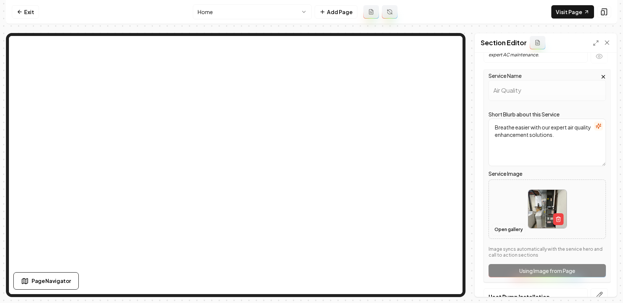
click at [510, 227] on button "Open gallery" at bounding box center [508, 230] width 33 height 12
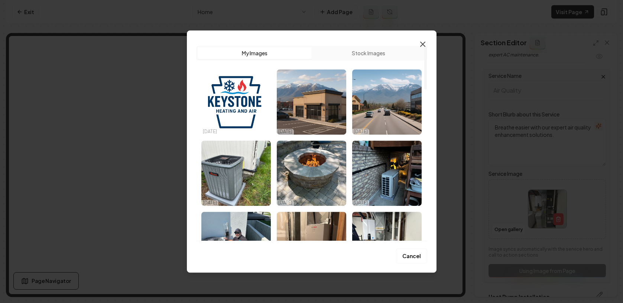
click at [421, 46] on icon "button" at bounding box center [422, 44] width 9 height 9
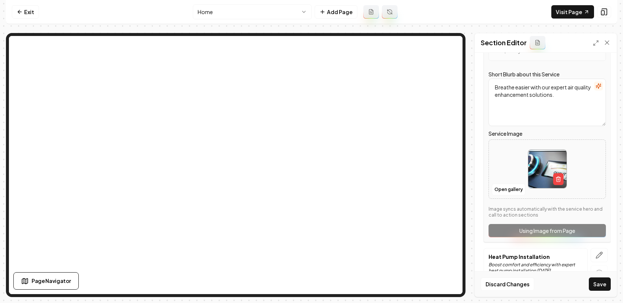
scroll to position [208, 0]
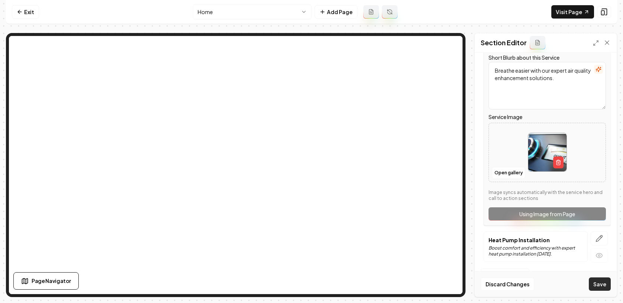
click at [596, 281] on button "Save" at bounding box center [600, 284] width 22 height 13
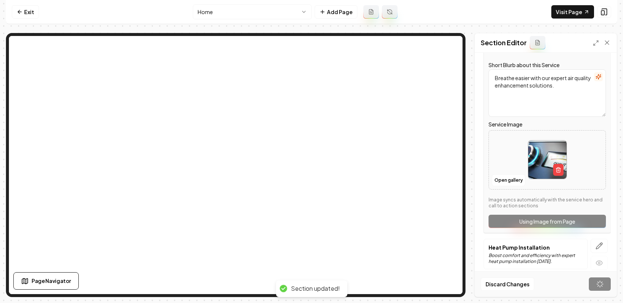
scroll to position [32, 0]
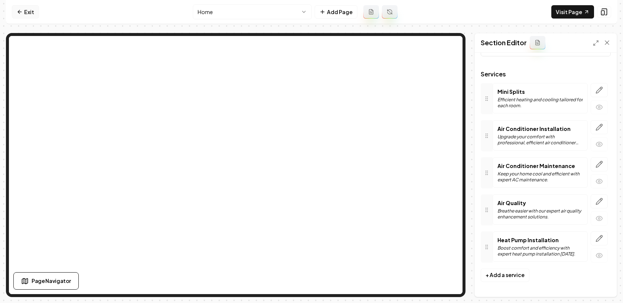
click at [26, 15] on link "Exit" at bounding box center [25, 11] width 27 height 13
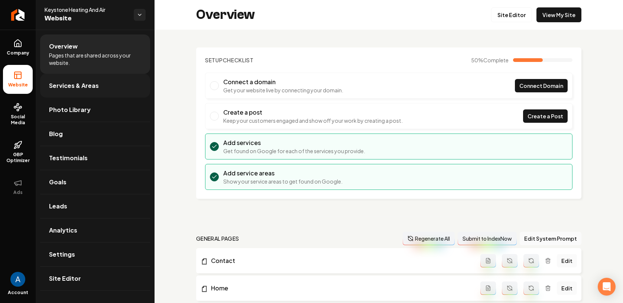
click at [74, 85] on span "Services & Areas" at bounding box center [74, 85] width 50 height 9
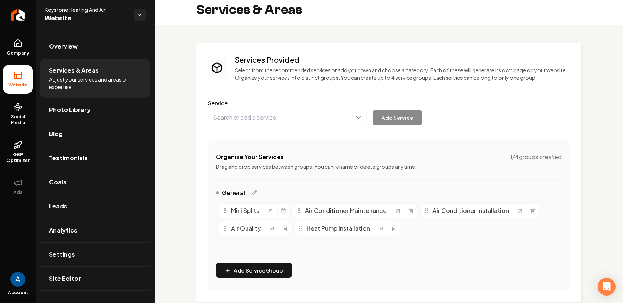
scroll to position [48, 0]
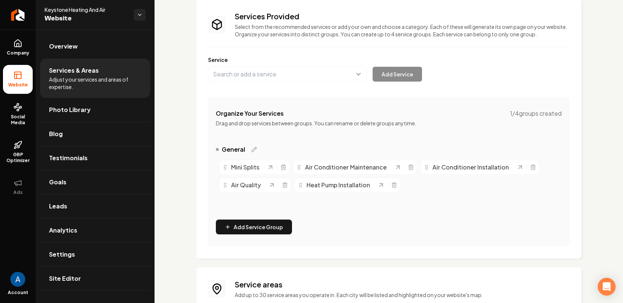
click at [275, 72] on button "Main content area" at bounding box center [287, 74] width 159 height 16
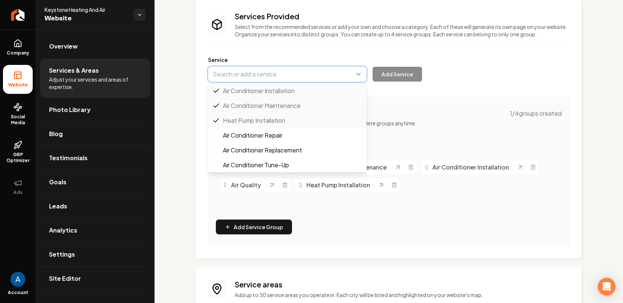
type input "Air Conditioner Repair"
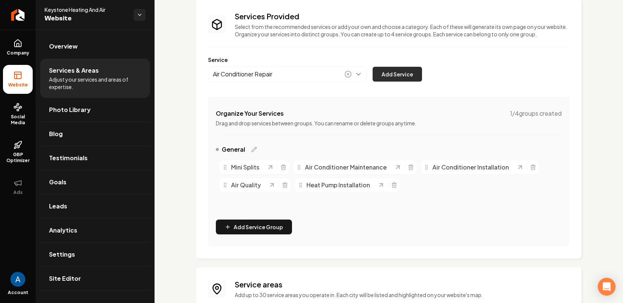
click at [399, 77] on button "Add Service" at bounding box center [396, 74] width 49 height 15
click at [65, 44] on span "Overview" at bounding box center [63, 46] width 29 height 9
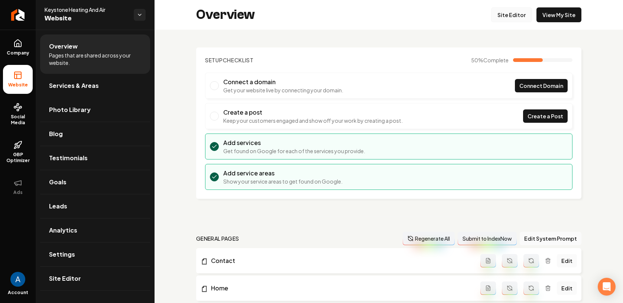
click at [513, 10] on link "Site Editor" at bounding box center [511, 14] width 41 height 15
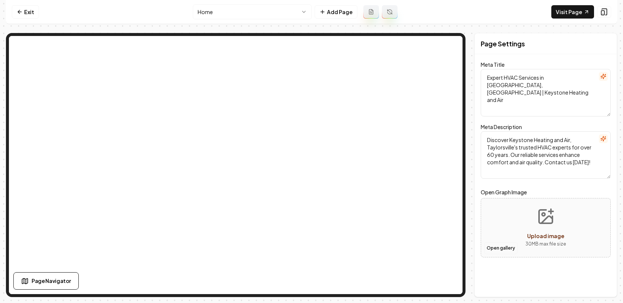
click at [495, 250] on button "Open gallery" at bounding box center [500, 248] width 33 height 12
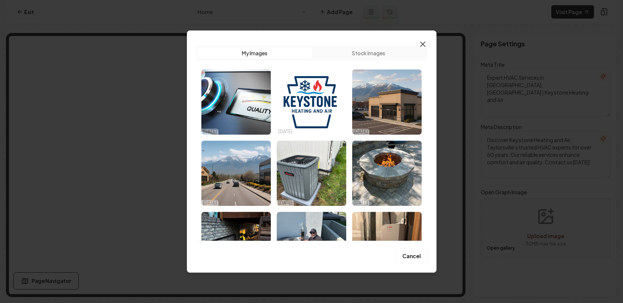
click at [425, 46] on icon "button" at bounding box center [422, 44] width 4 height 4
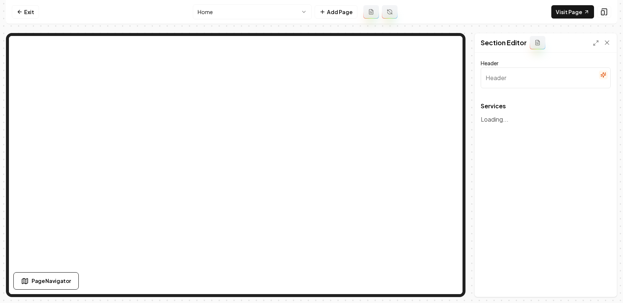
type input "Our Expert HVAC Services"
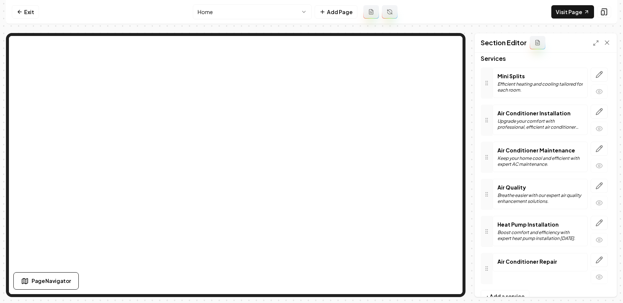
scroll to position [69, 0]
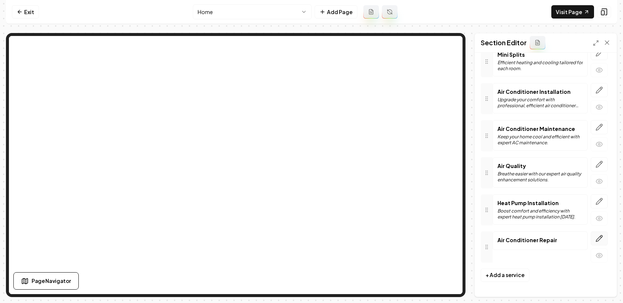
click at [596, 240] on icon "button" at bounding box center [599, 238] width 6 height 6
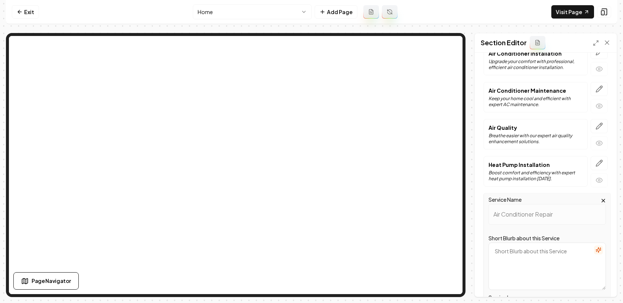
scroll to position [215, 0]
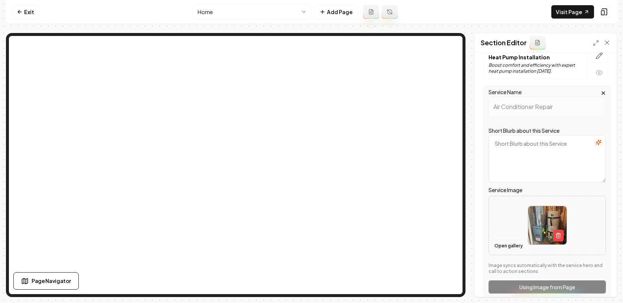
click at [511, 248] on button "Open gallery" at bounding box center [508, 246] width 33 height 12
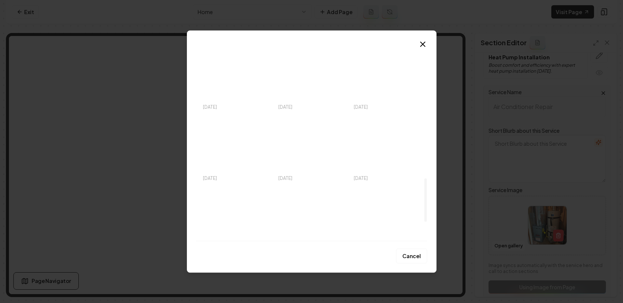
scroll to position [681, 0]
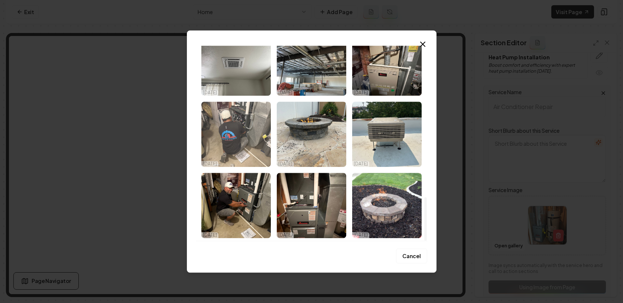
click at [228, 134] on img "Select image image_68dd5fb15c7cd75eb8329066.jpeg" at bounding box center [235, 134] width 69 height 65
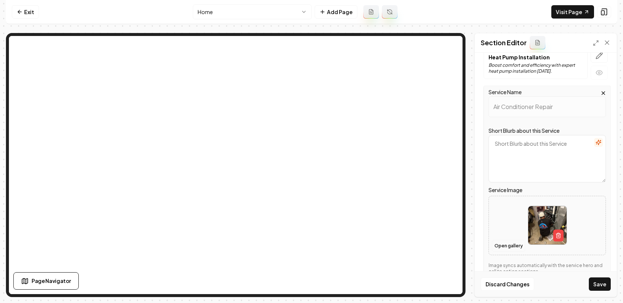
click at [502, 242] on button "Open gallery" at bounding box center [508, 246] width 33 height 12
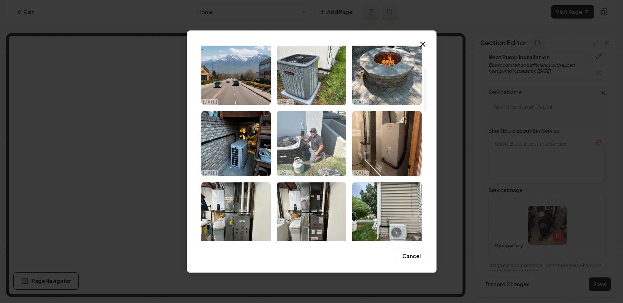
scroll to position [100, 0]
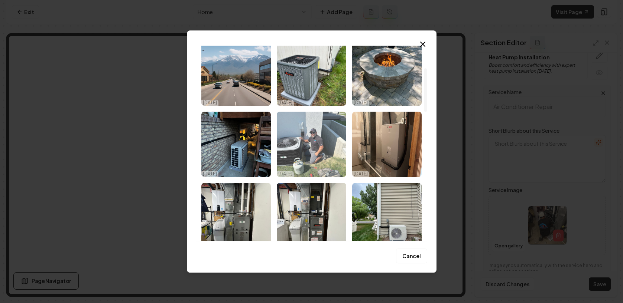
click at [316, 142] on img "Select image image_68dd5fb25c7cd75eb83295f0.jpeg" at bounding box center [311, 144] width 69 height 65
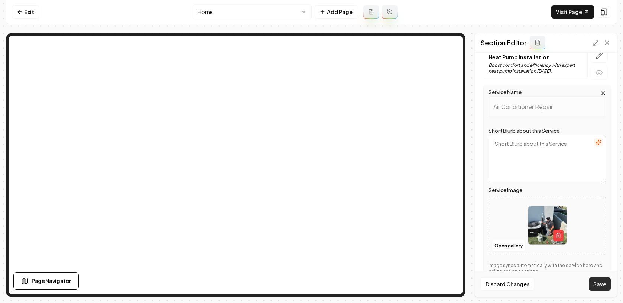
click at [604, 285] on button "Save" at bounding box center [600, 284] width 22 height 13
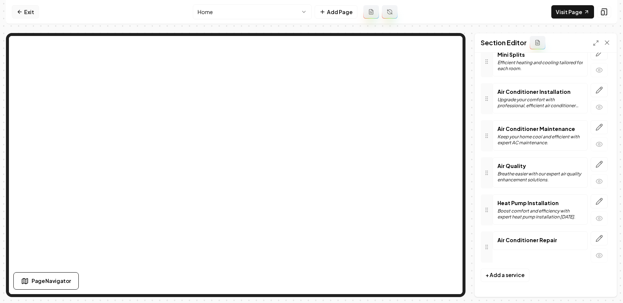
click at [29, 8] on link "Exit" at bounding box center [25, 11] width 27 height 13
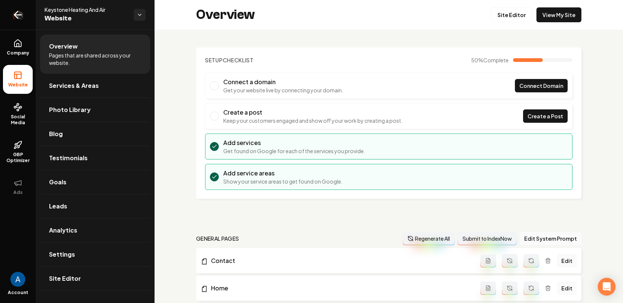
click at [22, 17] on icon "Return to dashboard" at bounding box center [18, 15] width 12 height 12
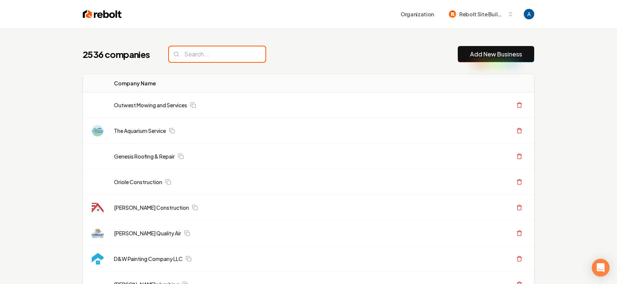
click at [213, 53] on input "search" at bounding box center [217, 54] width 97 height 16
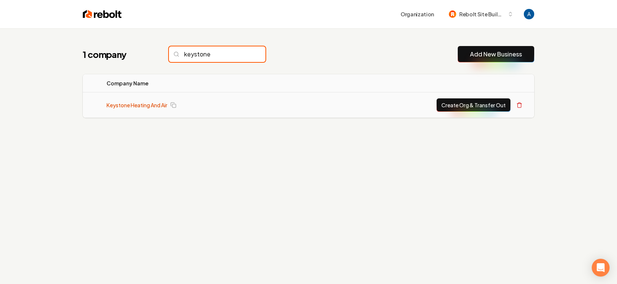
type input "keystone"
click at [149, 104] on link "Keystone Heating And Air" at bounding box center [137, 104] width 61 height 7
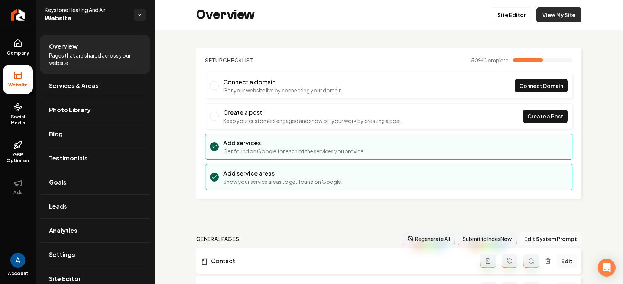
click at [547, 14] on link "View My Site" at bounding box center [558, 14] width 45 height 15
